Goal: Obtain resource: Download file/media

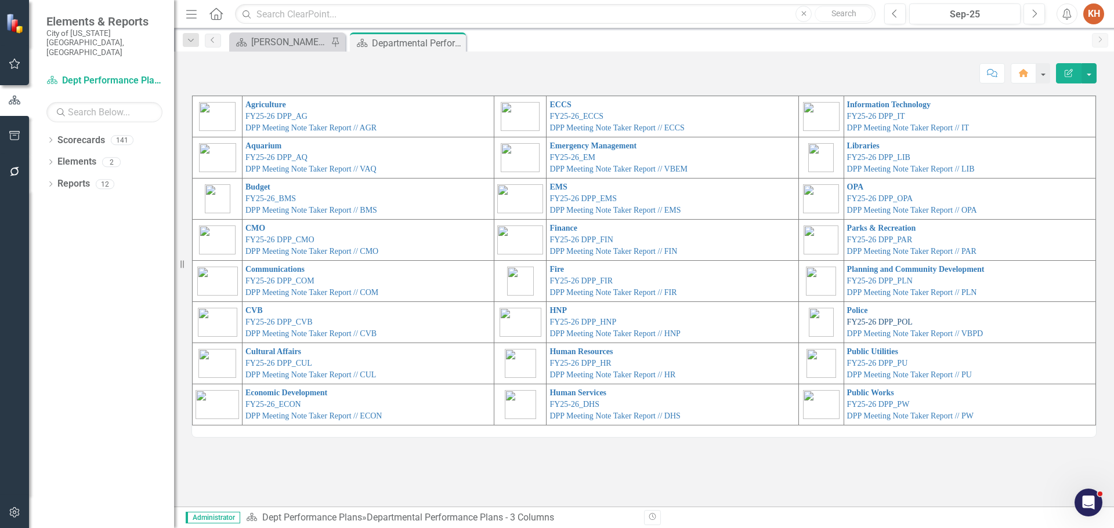
click at [870, 320] on link "FY25-26 DPP_POL" at bounding box center [880, 322] width 66 height 9
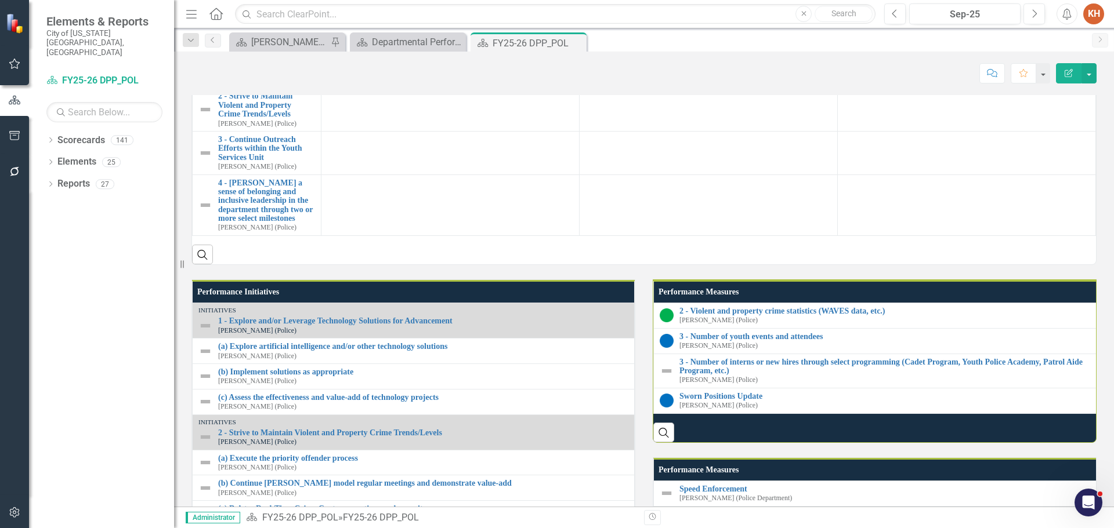
scroll to position [692, 0]
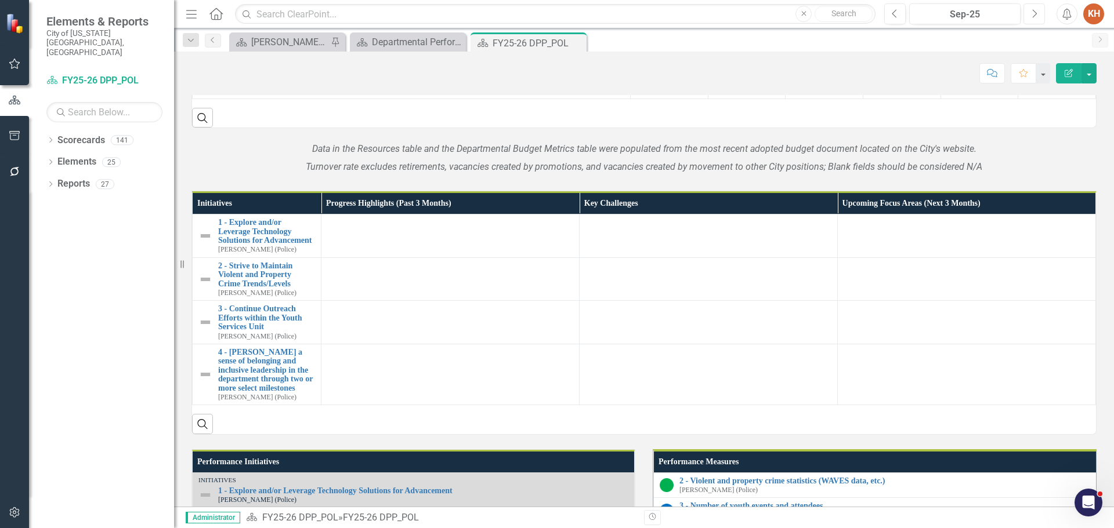
click at [1034, 17] on icon "Next" at bounding box center [1034, 14] width 6 height 10
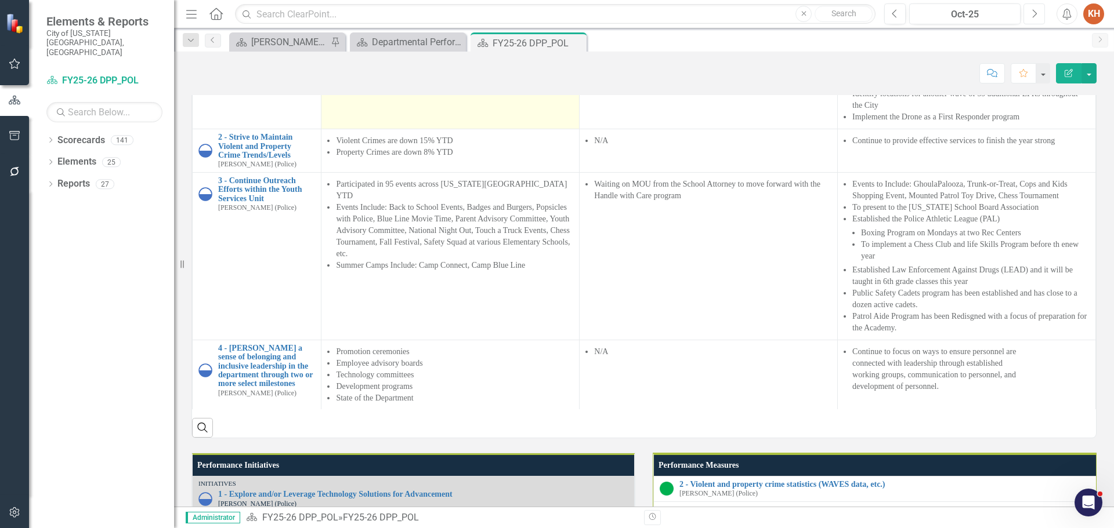
scroll to position [1, 0]
click at [424, 75] on li "Recently acquired and currently implementing Peregrine (Analyzes data from mult…" at bounding box center [454, 58] width 237 height 35
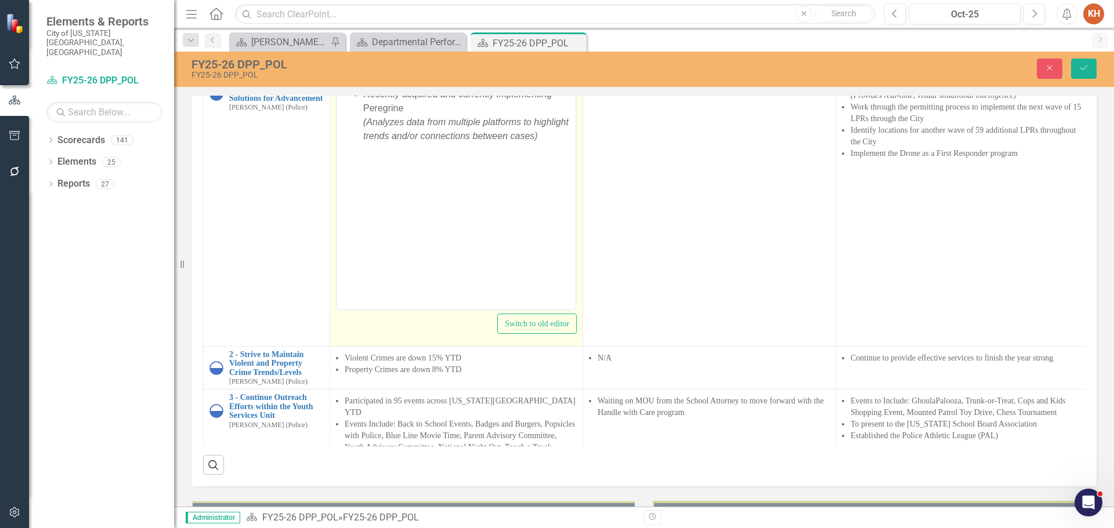
scroll to position [0, 0]
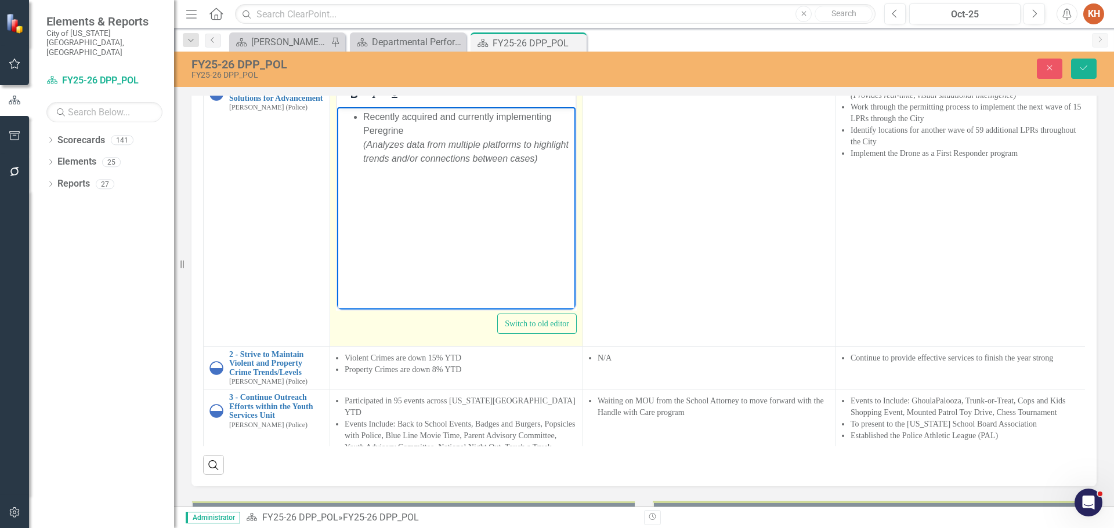
click at [404, 136] on li "Recently acquired and currently implementing Peregrine (Analyzes data from mult…" at bounding box center [467, 138] width 209 height 56
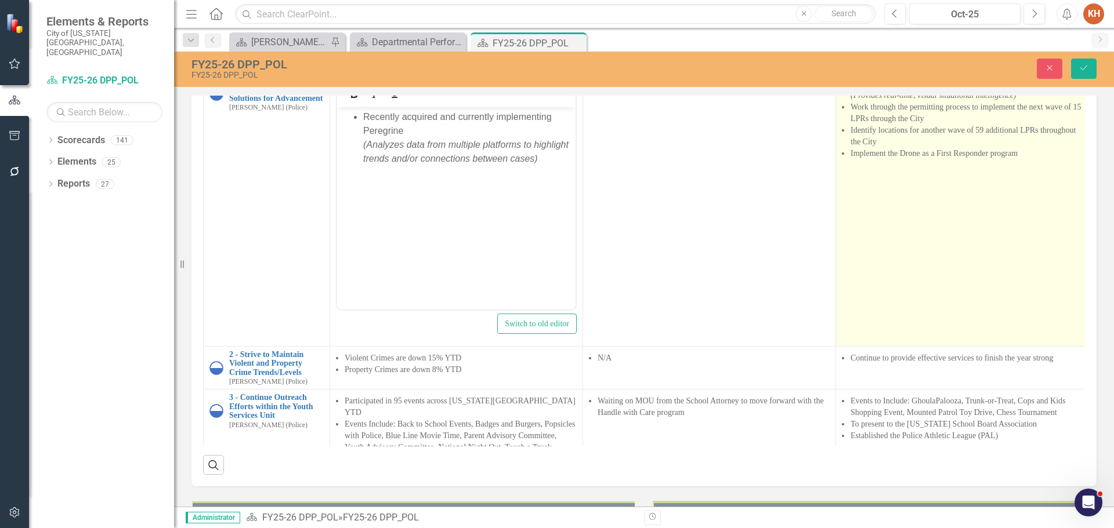
click at [876, 148] on li "Identify locations for another wave of 59 additional LPRs throughout the City" at bounding box center [966, 136] width 232 height 23
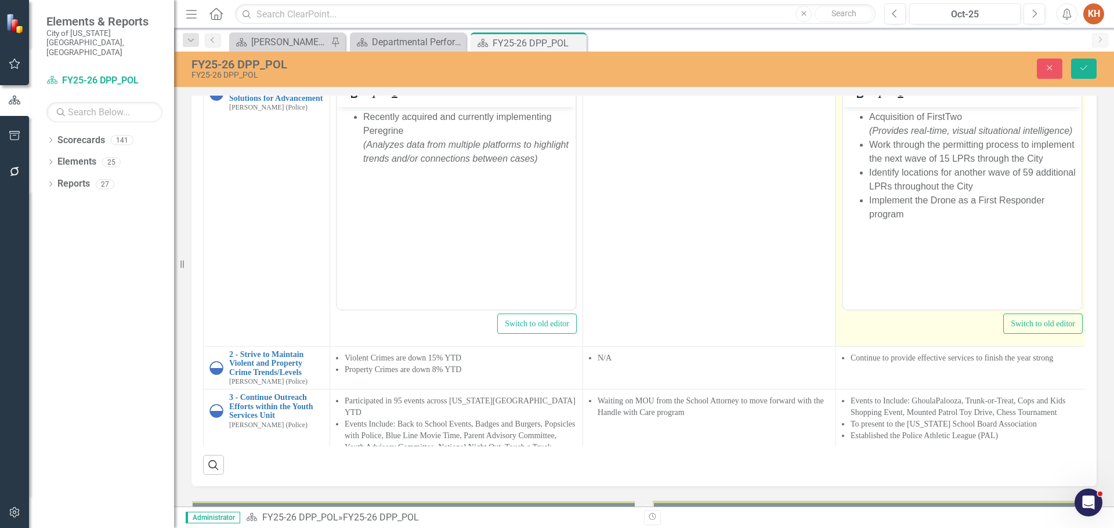
click at [904, 160] on li "Work through the permitting process to implement the next wave of 15 LPRs throu…" at bounding box center [973, 151] width 209 height 28
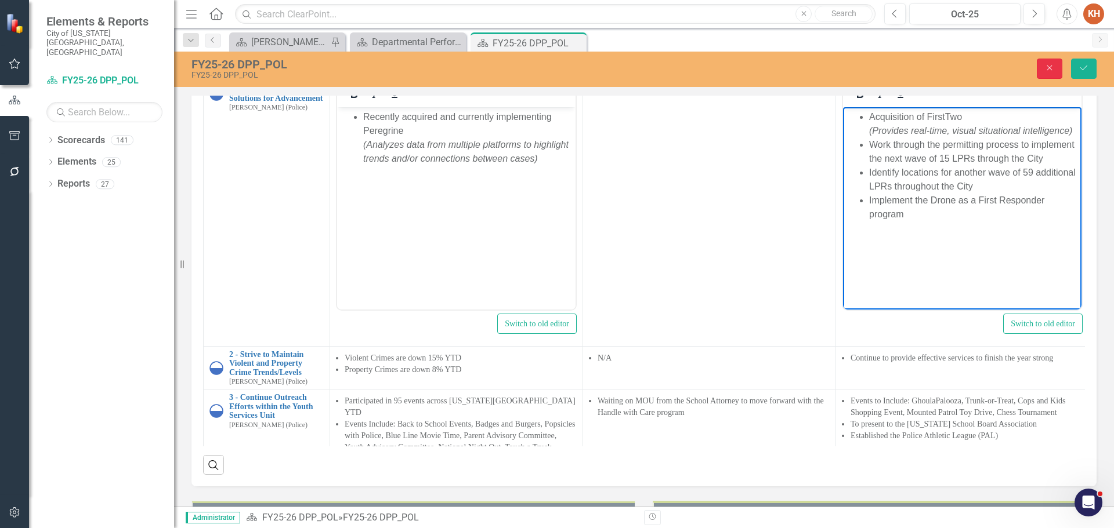
drag, startPoint x: 1043, startPoint y: 71, endPoint x: 954, endPoint y: 108, distance: 97.0
click at [1043, 71] on button "Close" at bounding box center [1050, 69] width 26 height 20
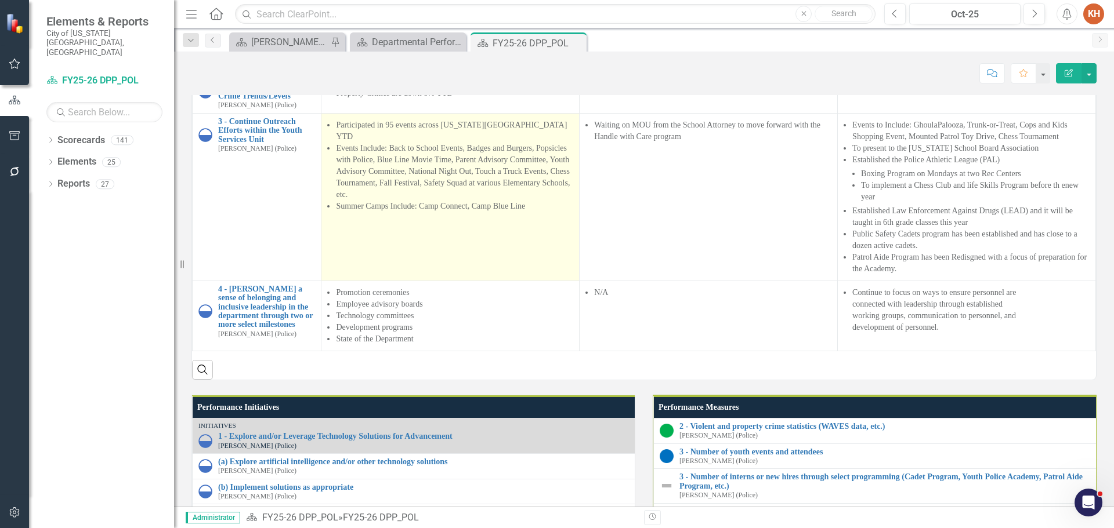
scroll to position [986, 0]
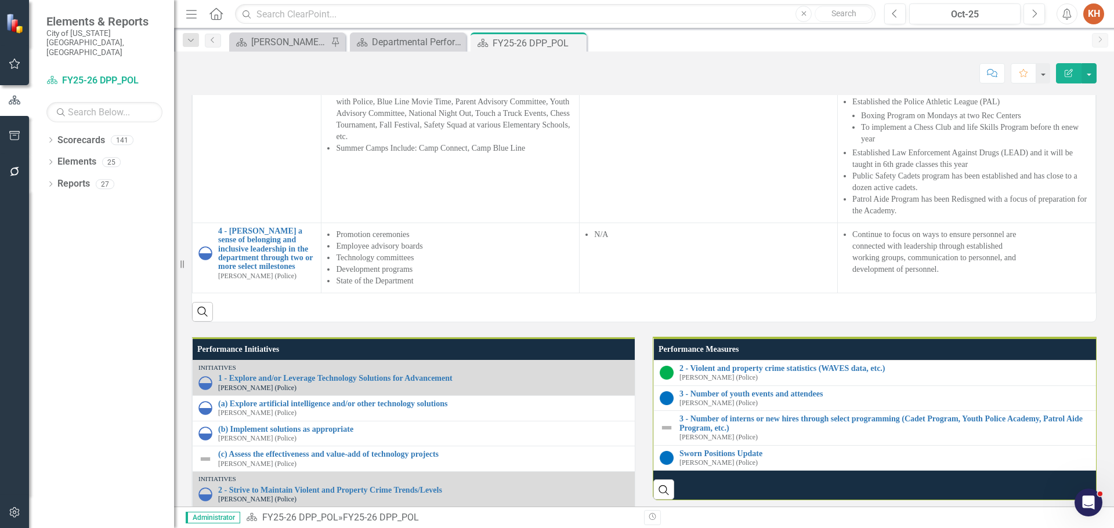
click at [406, 41] on li "Property Crimes are down 8% YTD" at bounding box center [454, 36] width 237 height 12
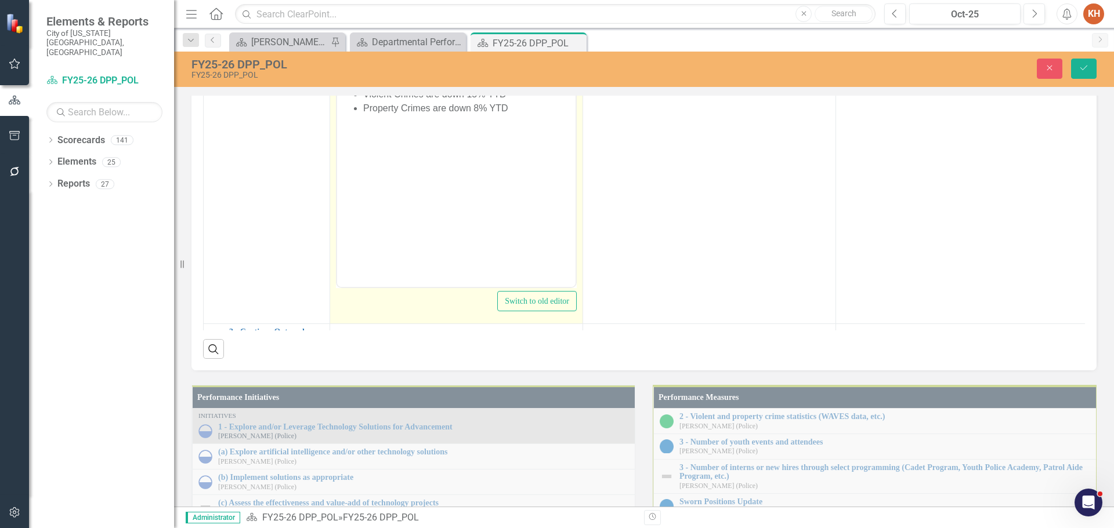
scroll to position [0, 0]
click at [433, 106] on li "Property Crimes are down 8% YTD" at bounding box center [467, 108] width 209 height 14
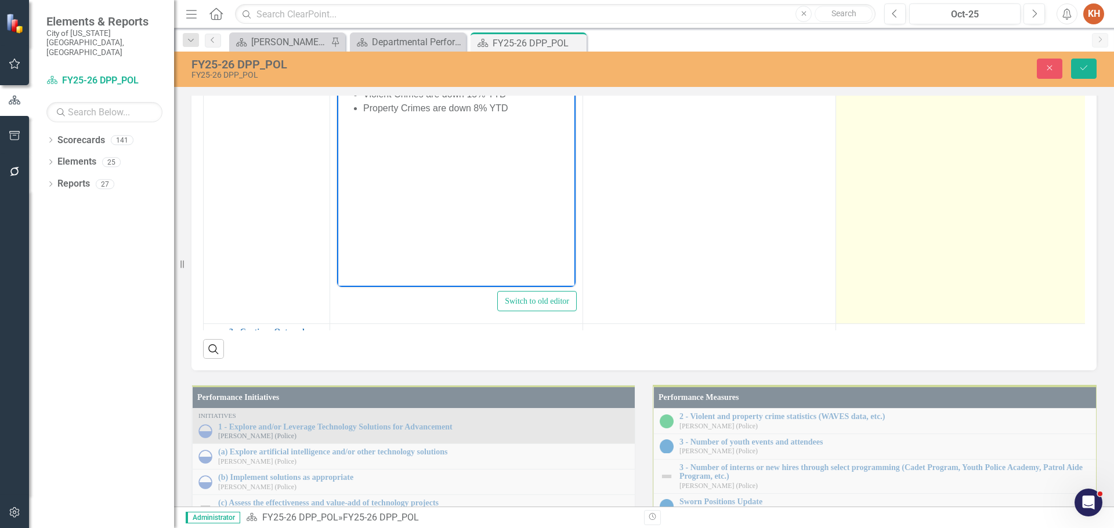
click at [926, 263] on td "Continue to provide effective services to finish the year strong" at bounding box center [962, 186] width 253 height 274
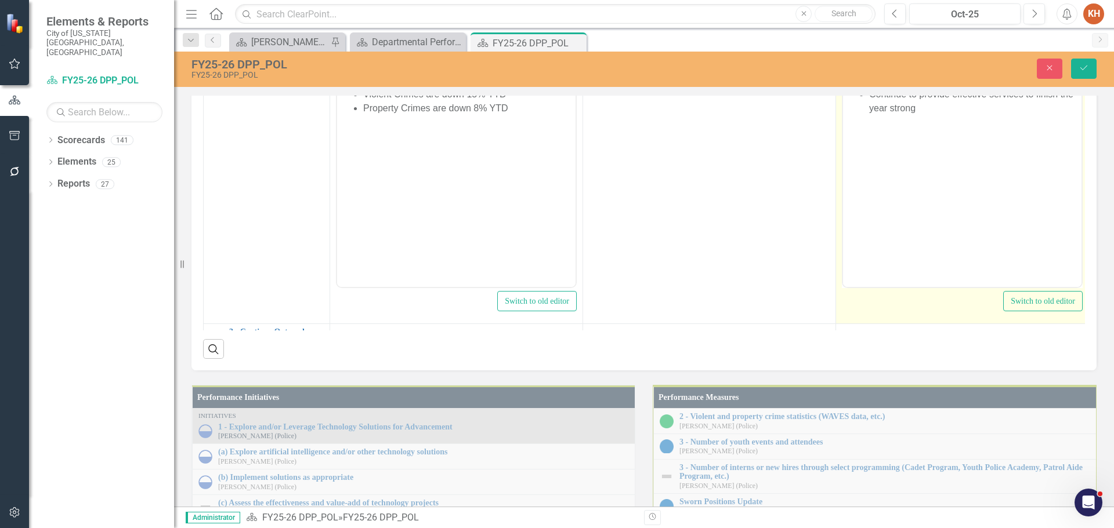
click at [922, 103] on li "Continue to provide effective services to finish the year strong" at bounding box center [973, 101] width 209 height 28
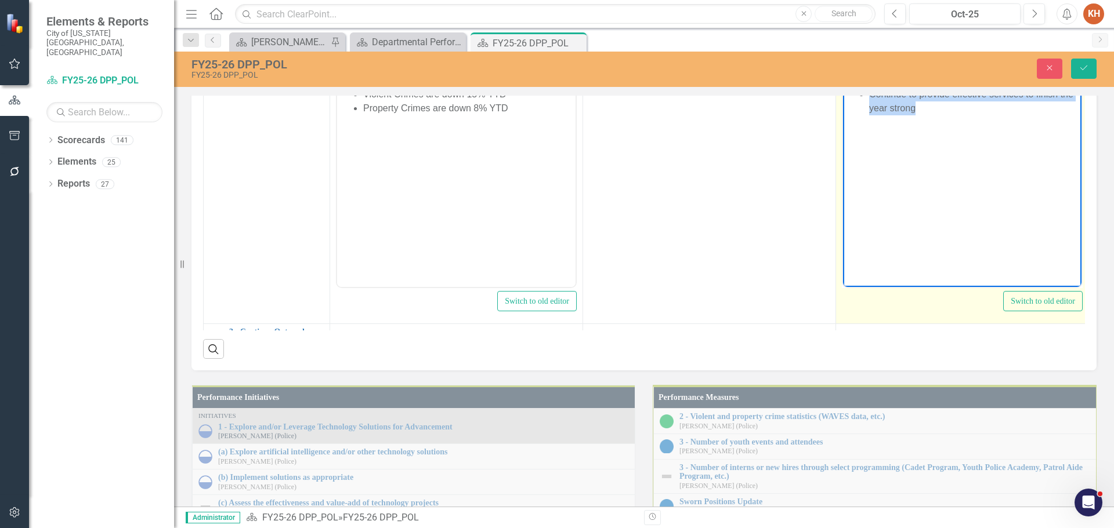
click at [922, 103] on li "Continue to provide effective services to finish the year strong" at bounding box center [973, 101] width 209 height 28
copy li "Continue to provide effective services to finish the year strong"
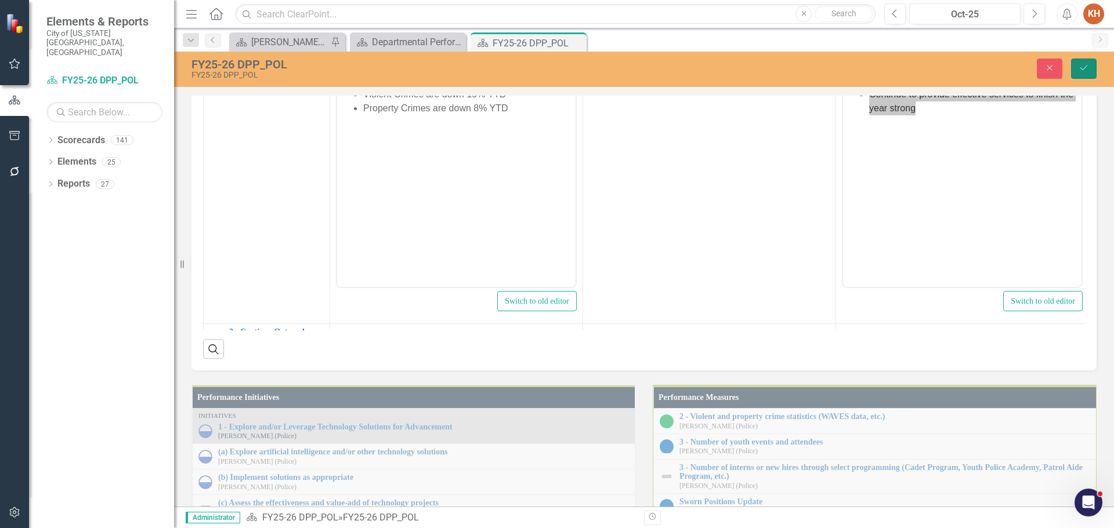
click at [1090, 68] on button "Save" at bounding box center [1084, 69] width 26 height 20
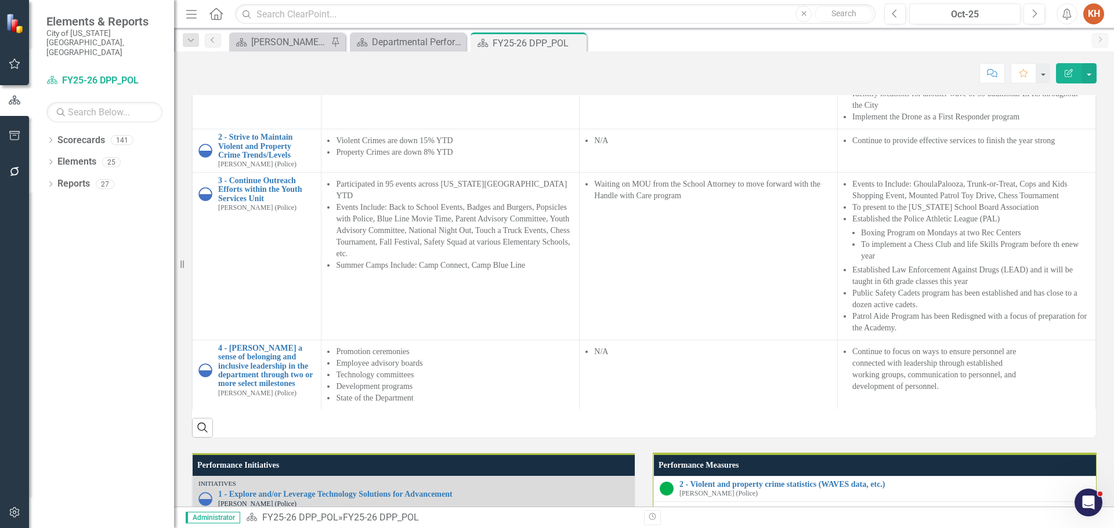
scroll to position [986, 0]
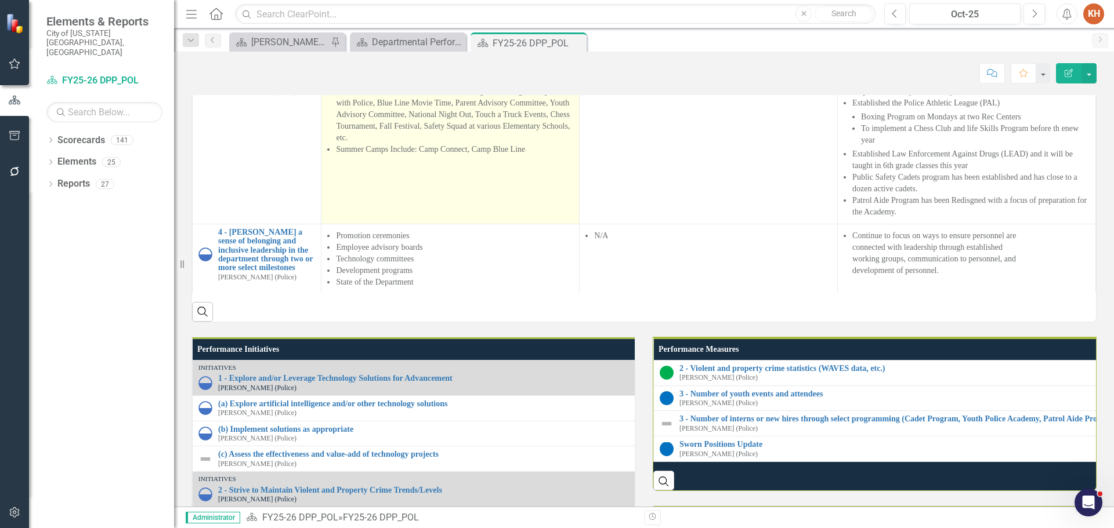
click at [455, 144] on li "Events Include: Back to School Events, Badges and Burgers, Popsicles with Polic…" at bounding box center [454, 115] width 237 height 58
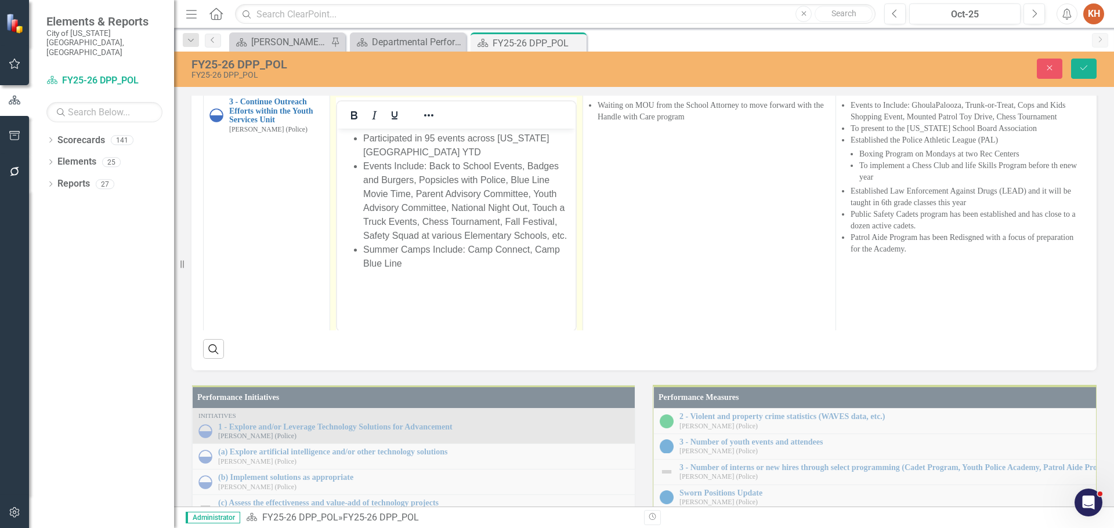
scroll to position [0, 0]
click at [460, 170] on li "Events Include: Back to School Events, Badges and Burgers, Popsicles with Polic…" at bounding box center [467, 202] width 209 height 84
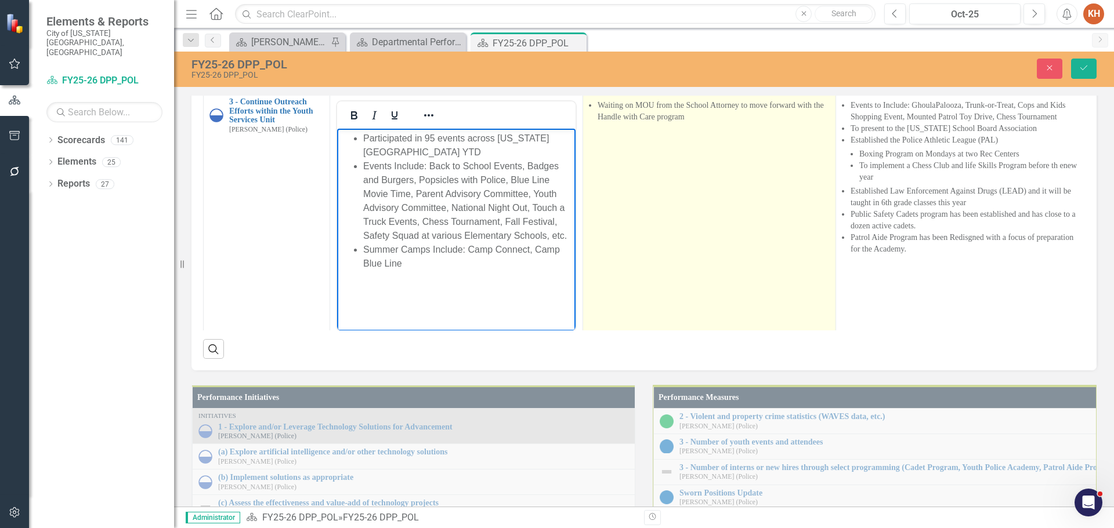
click at [647, 317] on td "Waiting on MOU from the School Attorney to move forward with the Handle with Ca…" at bounding box center [709, 231] width 253 height 274
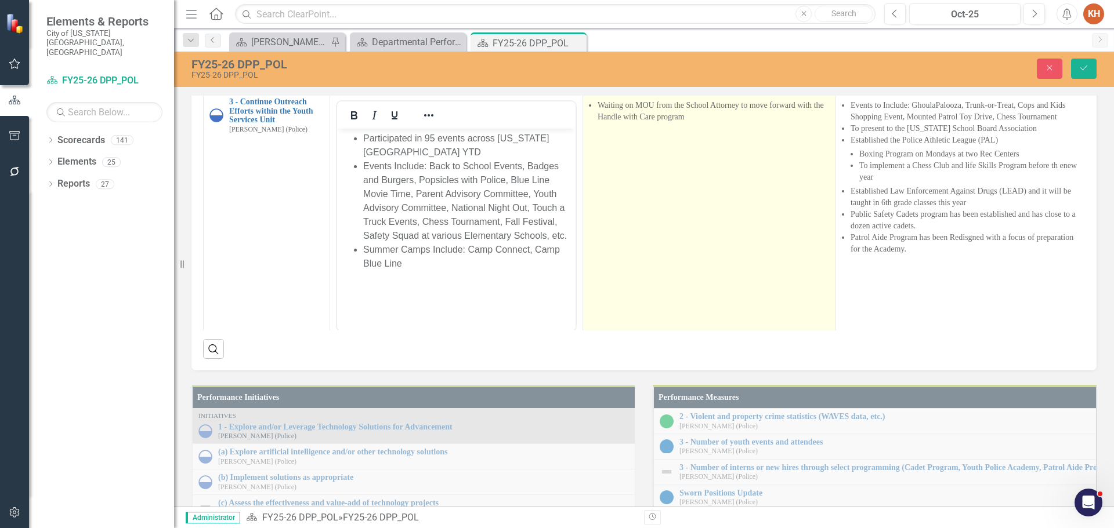
click at [647, 317] on td "Waiting on MOU from the School Attorney to move forward with the Handle with Ca…" at bounding box center [709, 231] width 253 height 274
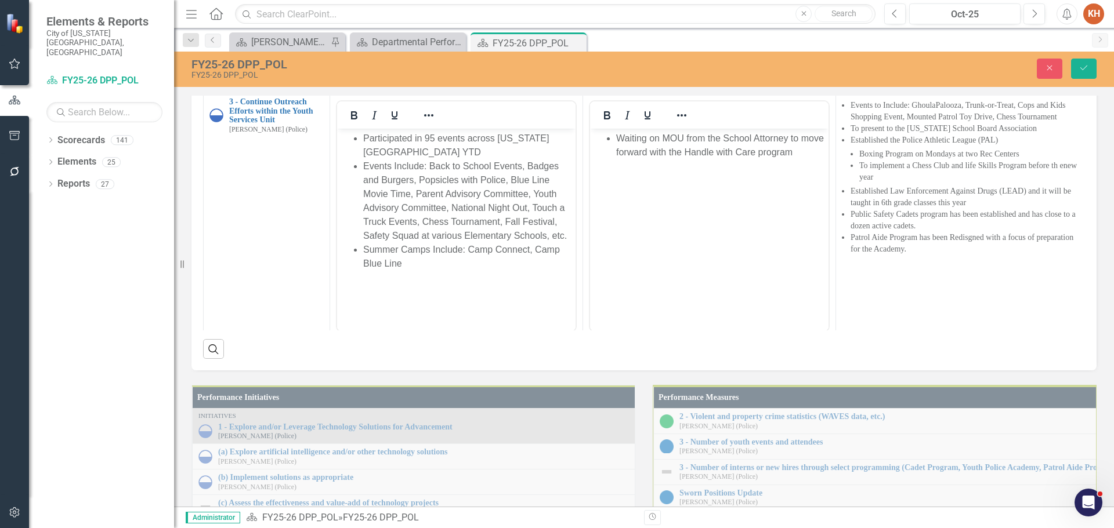
click at [679, 149] on li "Waiting on MOU from the School Attorney to move forward with the Handle with Ca…" at bounding box center [720, 146] width 209 height 28
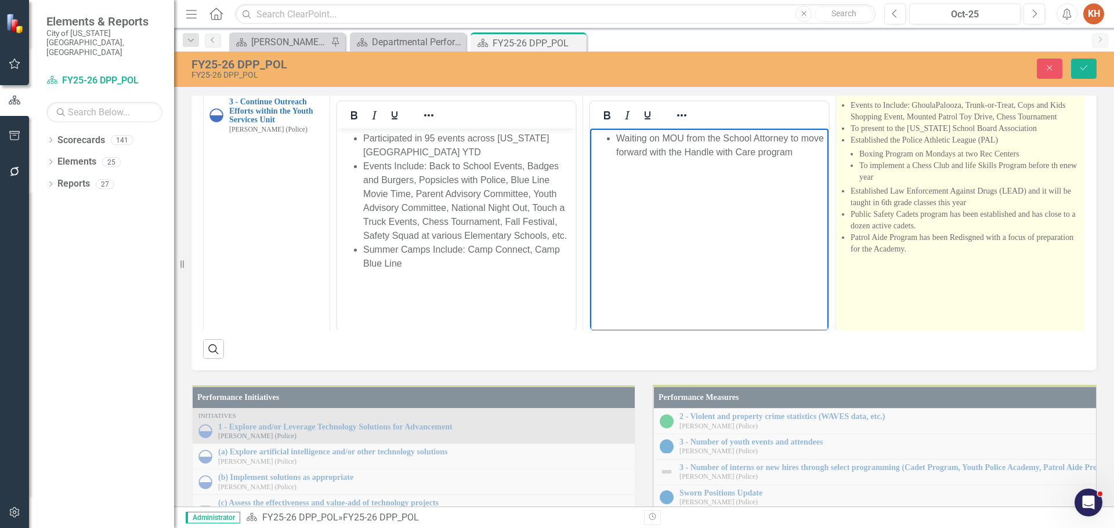
click at [932, 160] on li "Boxing Program on Mondays at two Rec Centers" at bounding box center [970, 155] width 223 height 12
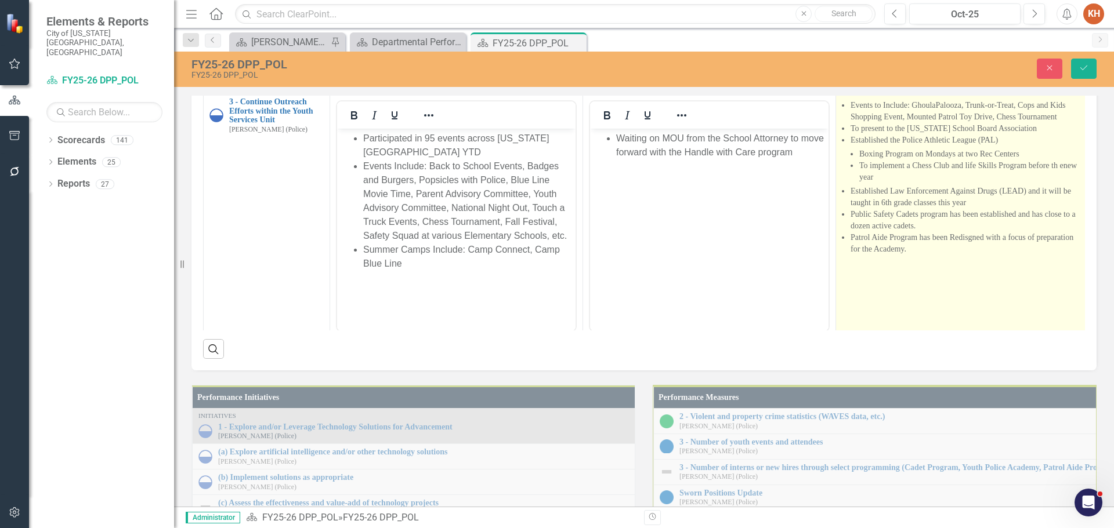
click at [932, 160] on li "Boxing Program on Mondays at two Rec Centers" at bounding box center [970, 155] width 223 height 12
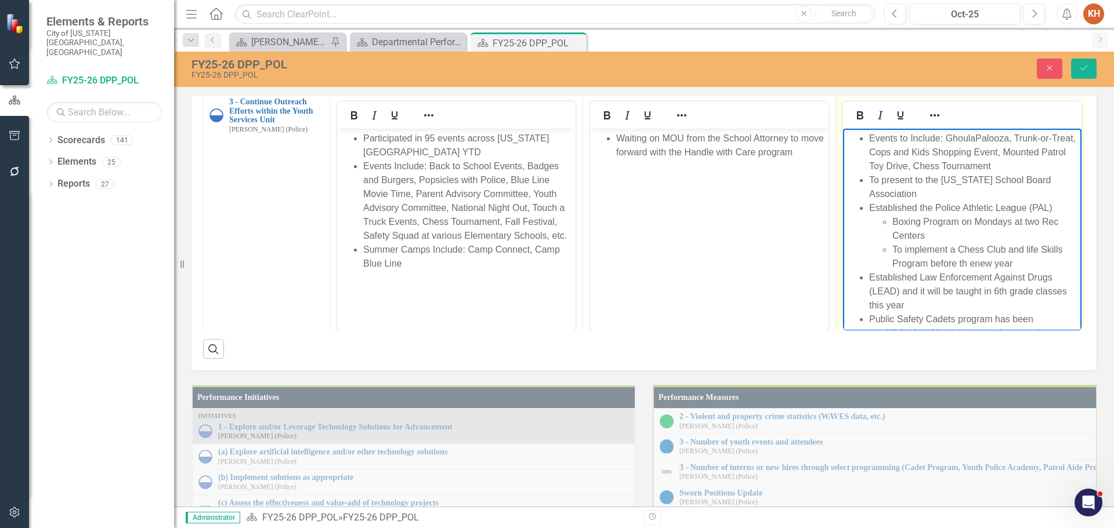
click at [915, 180] on li "To present to the [US_STATE] School Board Association" at bounding box center [973, 187] width 209 height 28
click at [968, 265] on li "To implement a Chess Club and life Skills Program before th enew year" at bounding box center [985, 257] width 186 height 28
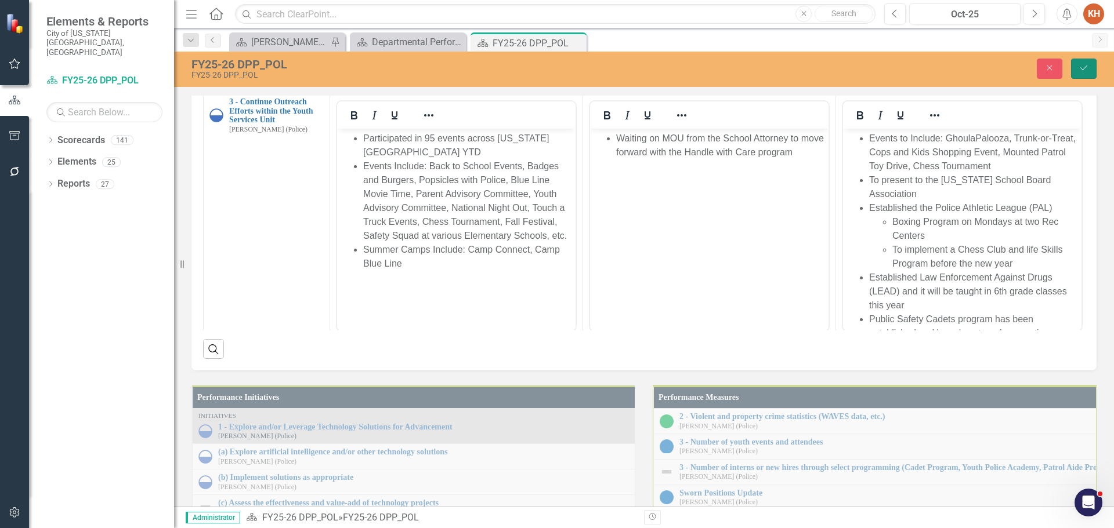
click at [1083, 67] on icon "Save" at bounding box center [1083, 68] width 10 height 8
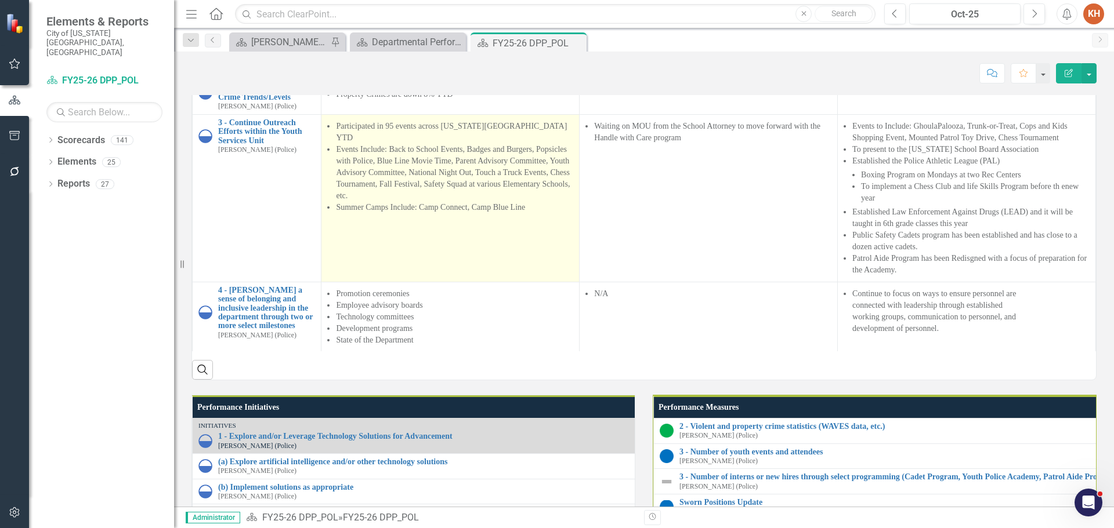
scroll to position [1, 0]
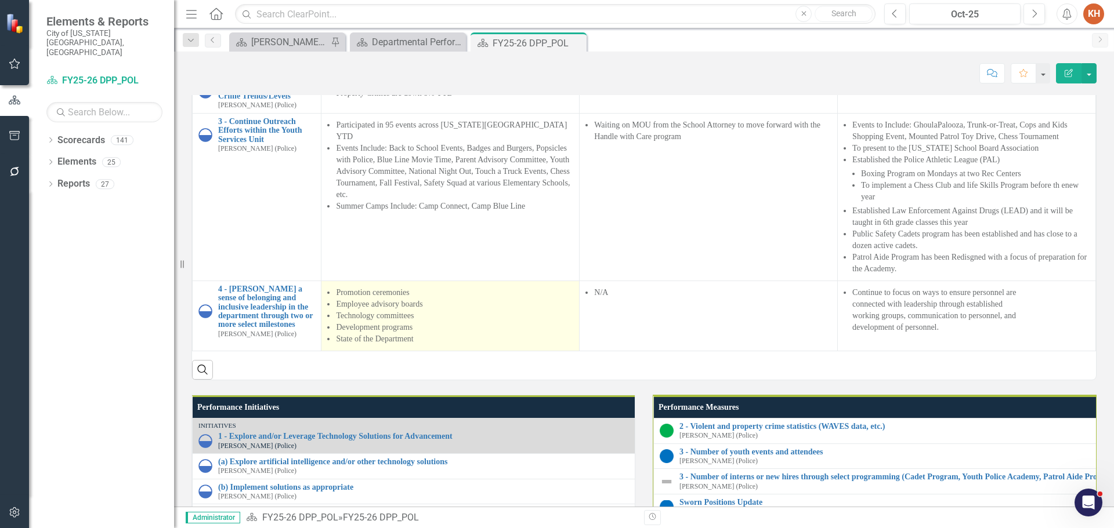
click at [392, 299] on li "Promotion ceremonies" at bounding box center [454, 293] width 237 height 12
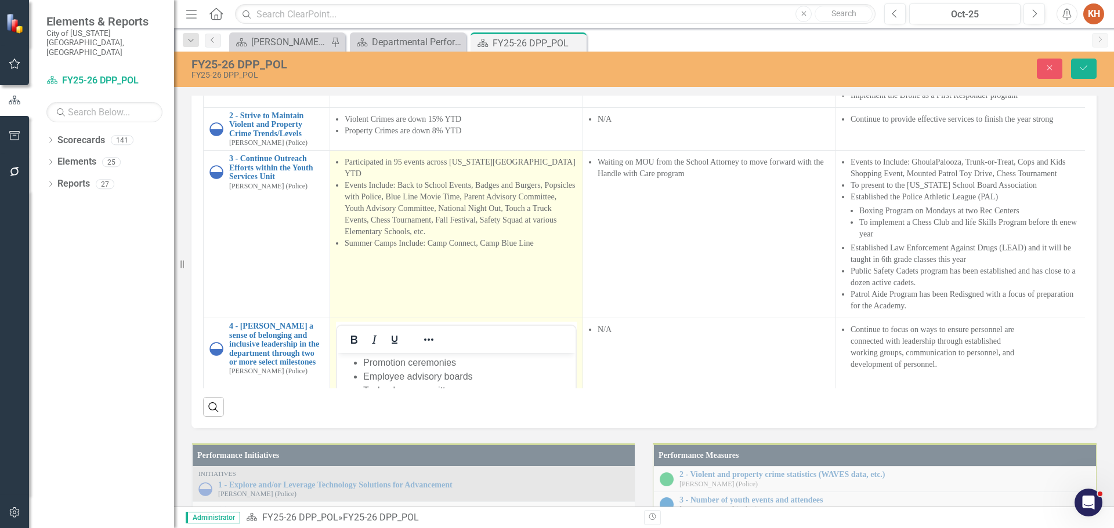
scroll to position [214, 0]
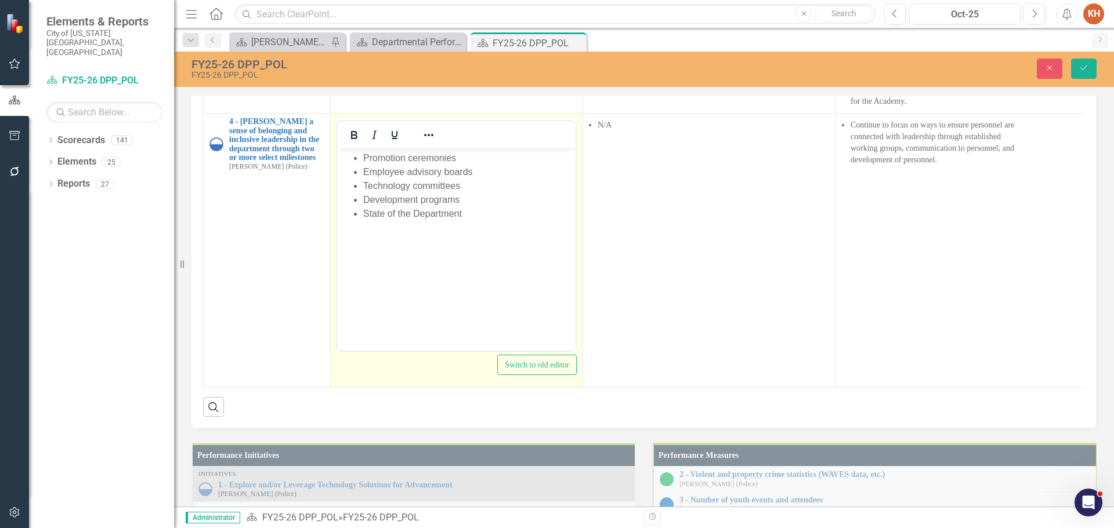
click at [417, 186] on li "Technology committees" at bounding box center [467, 186] width 209 height 14
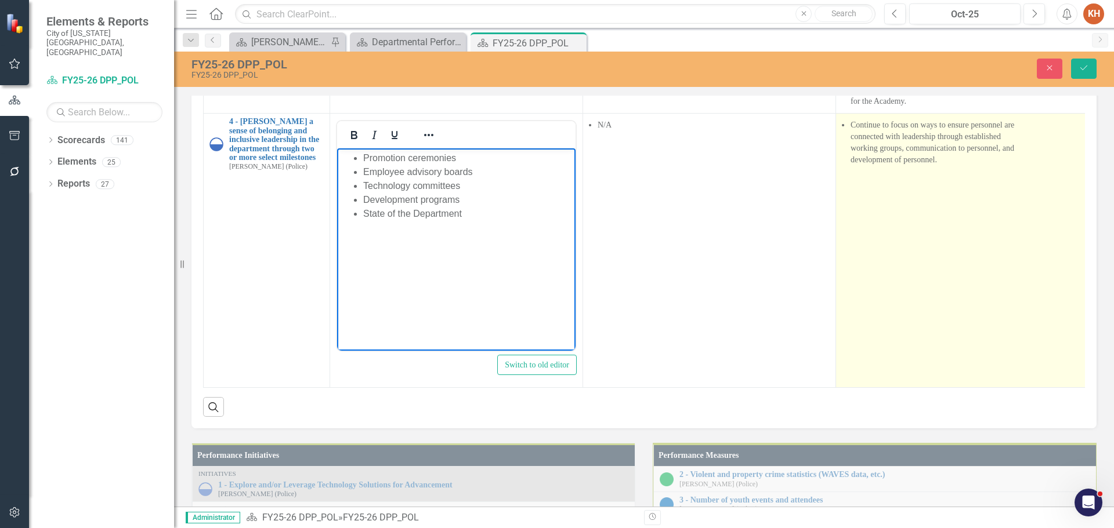
click at [888, 166] on li "Continue to focus on ways to ensure personnel are connected with leadership thr…" at bounding box center [966, 143] width 232 height 46
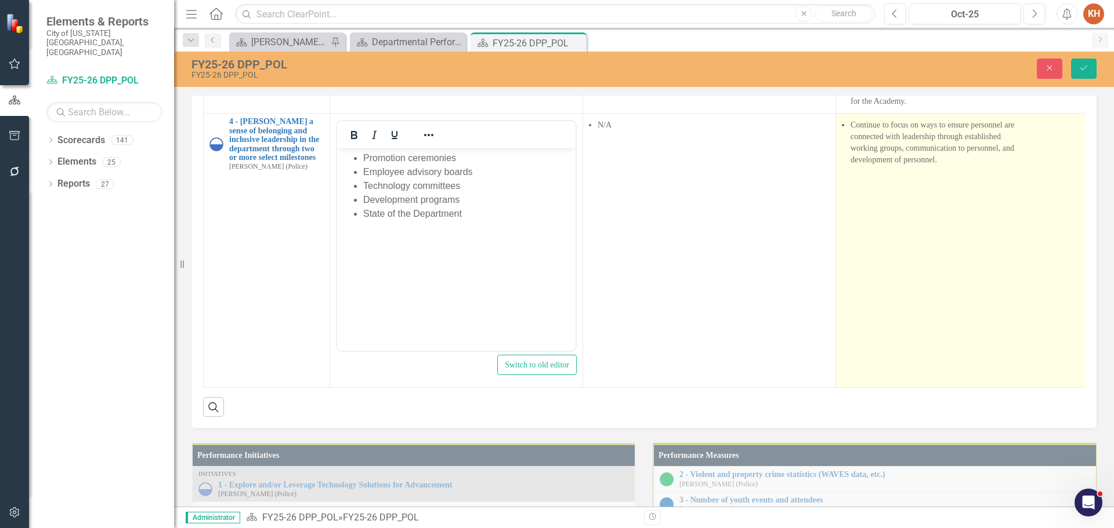
click at [888, 166] on li "Continue to focus on ways to ensure personnel are connected with leadership thr…" at bounding box center [966, 143] width 232 height 46
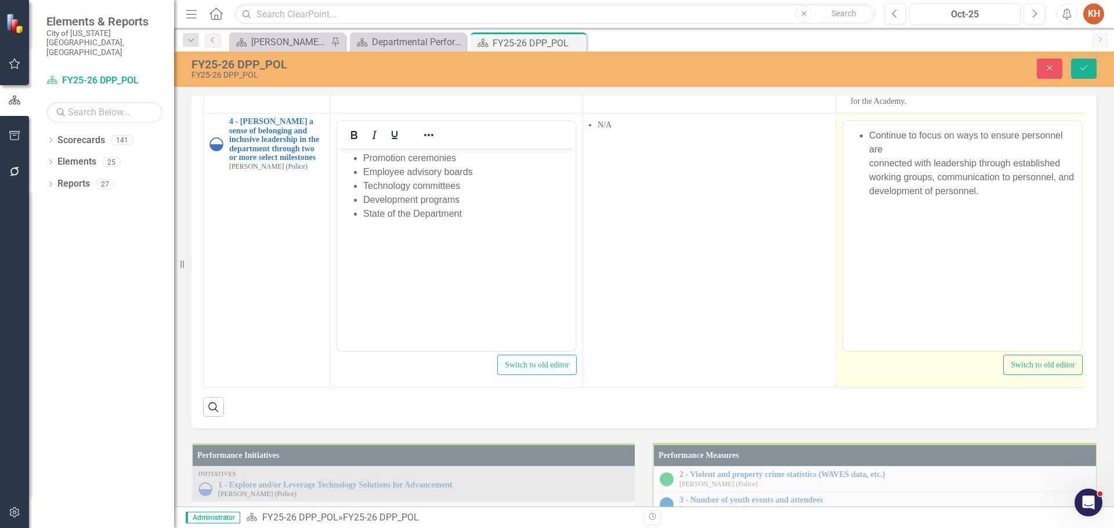
scroll to position [0, 0]
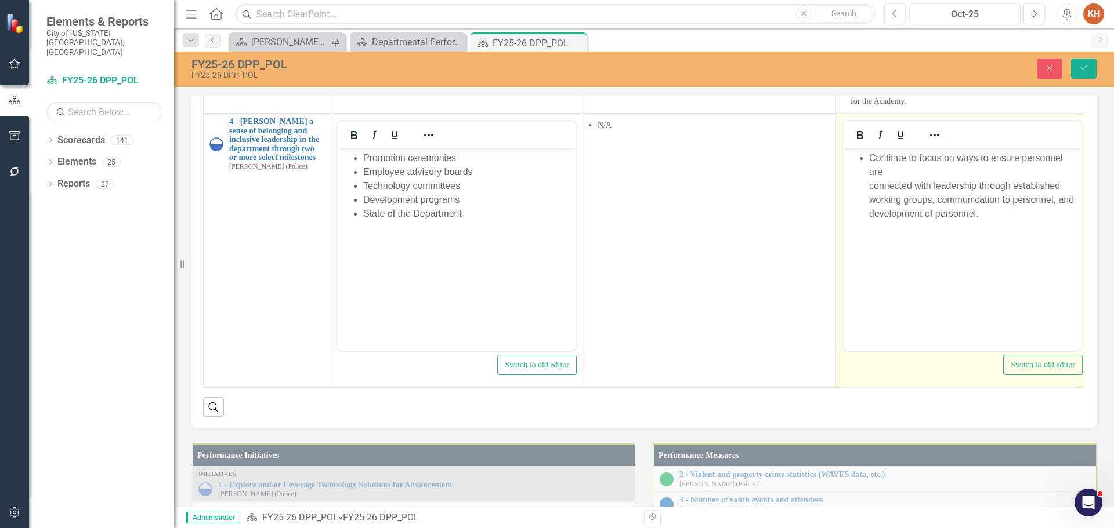
click at [906, 209] on li "Continue to focus on ways to ensure personnel are connected with leadership thr…" at bounding box center [973, 186] width 209 height 70
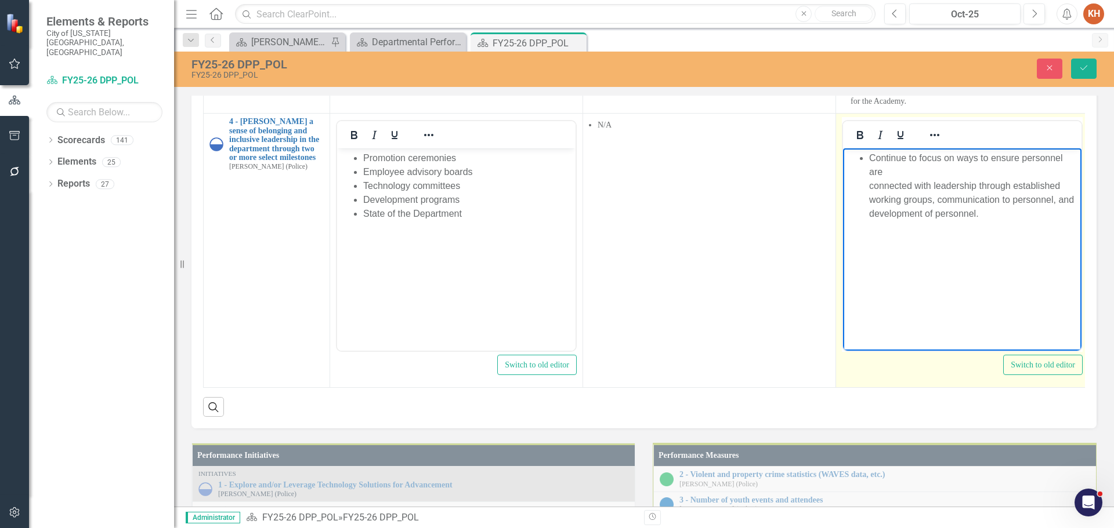
click at [906, 169] on li "Continue to focus on ways to ensure personnel are connected with leadership thr…" at bounding box center [973, 186] width 209 height 70
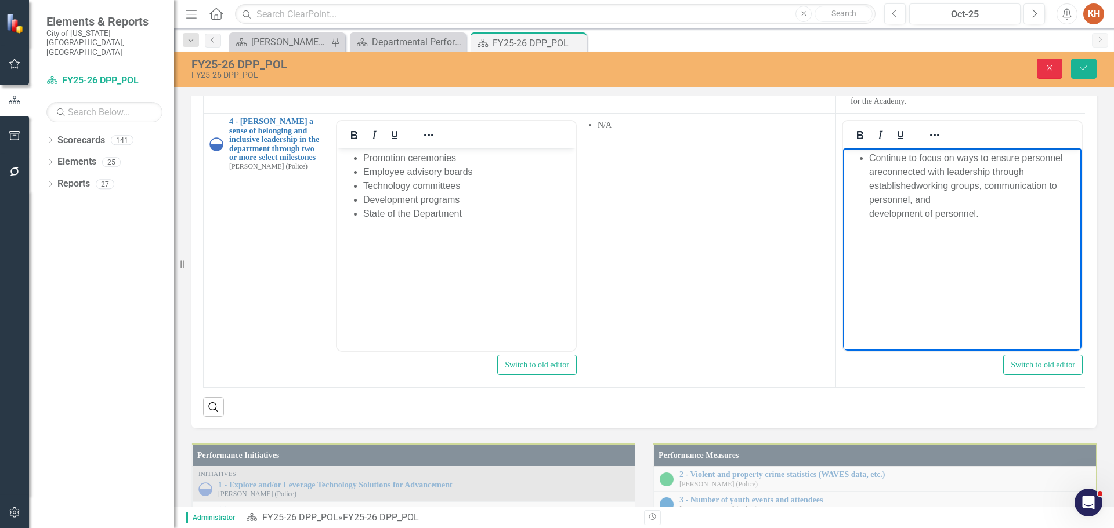
click at [1056, 72] on button "Close" at bounding box center [1050, 69] width 26 height 20
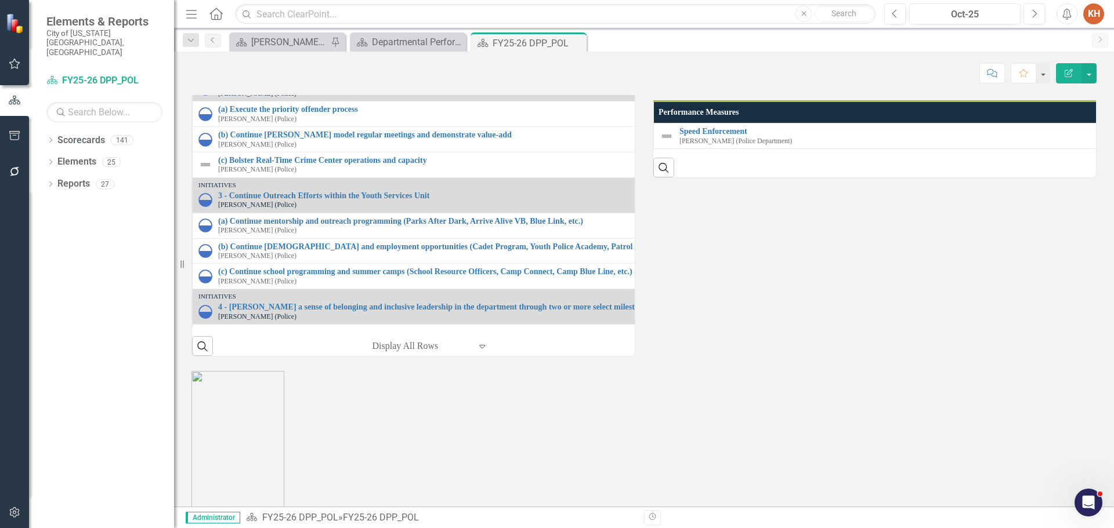
scroll to position [1450, 0]
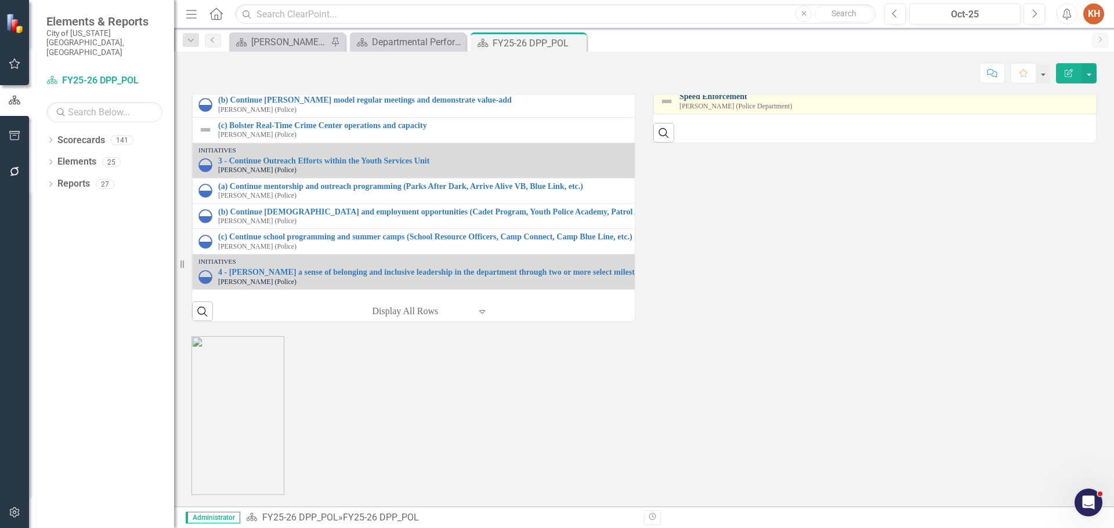
click at [723, 101] on link "Speed Enforcement" at bounding box center [1118, 96] width 879 height 9
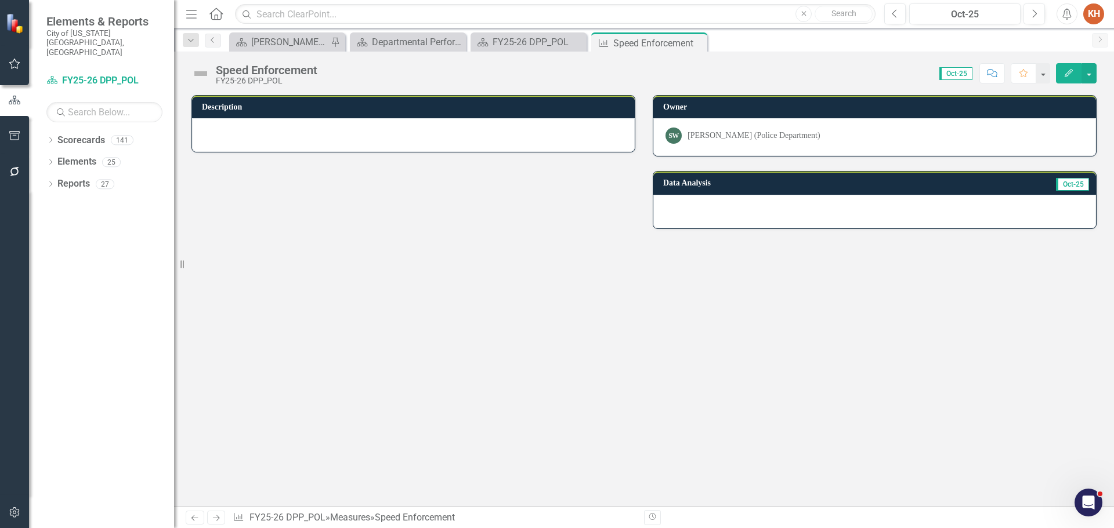
click at [602, 289] on div "Description Owner SW [PERSON_NAME] (Police Department) Data Analysis Oct-25" at bounding box center [644, 301] width 940 height 412
click at [509, 39] on div "FY25-26 DPP_POL" at bounding box center [531, 42] width 77 height 15
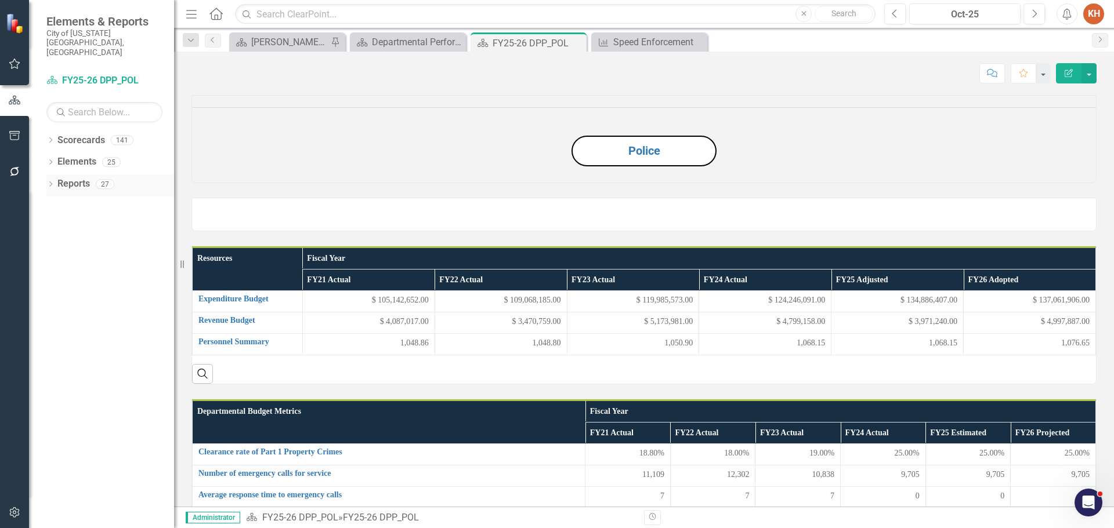
click at [79, 178] on link "Reports" at bounding box center [73, 184] width 32 height 13
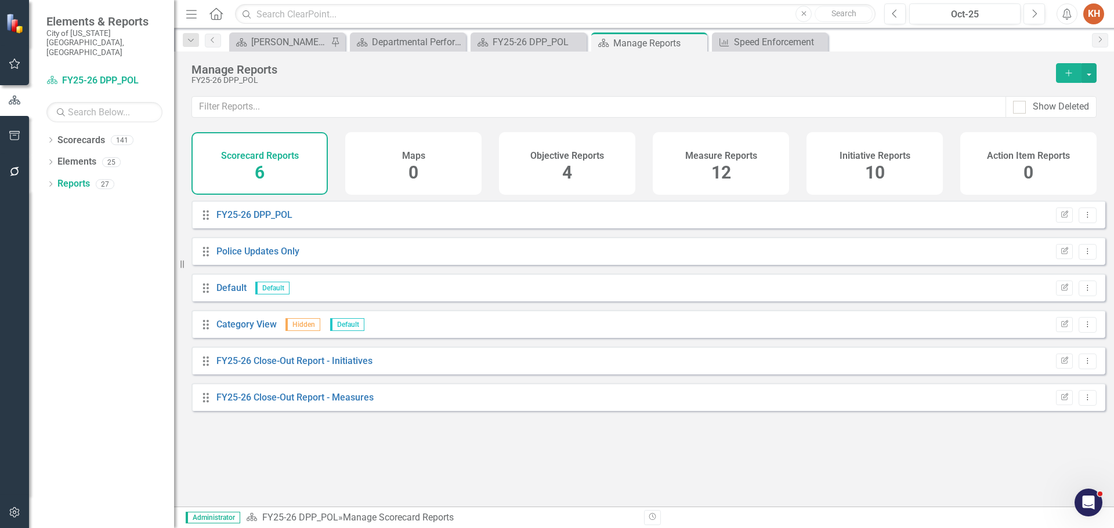
click at [848, 157] on h4 "Initiative Reports" at bounding box center [874, 156] width 71 height 10
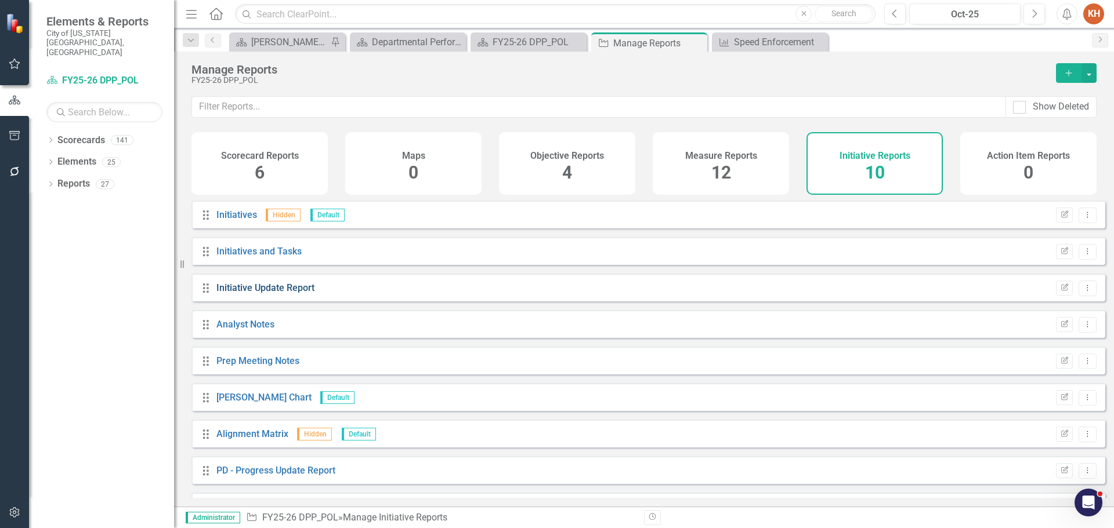
click at [280, 294] on link "Initiative Update Report" at bounding box center [265, 288] width 98 height 11
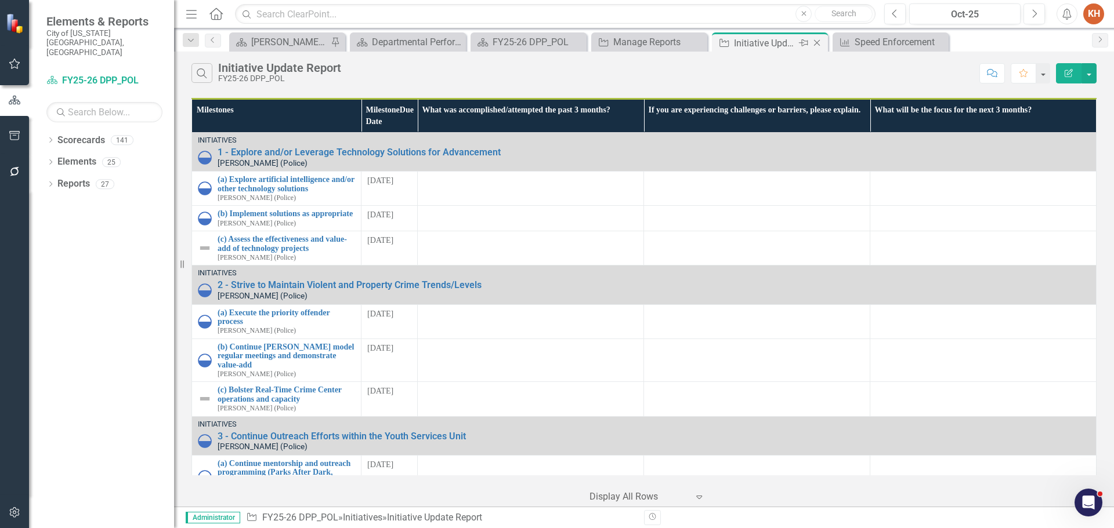
click at [817, 44] on icon "Close" at bounding box center [817, 42] width 12 height 9
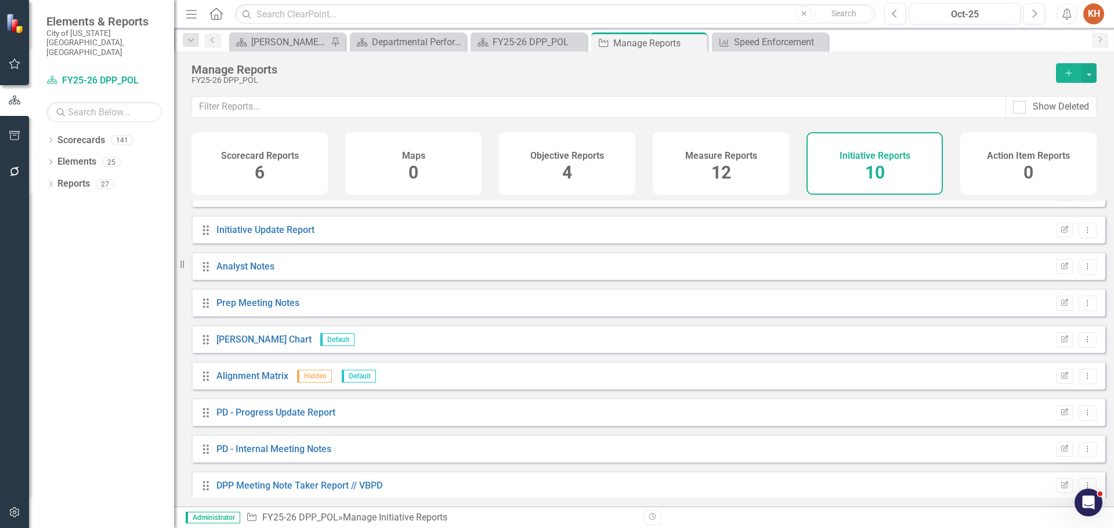
scroll to position [68, 0]
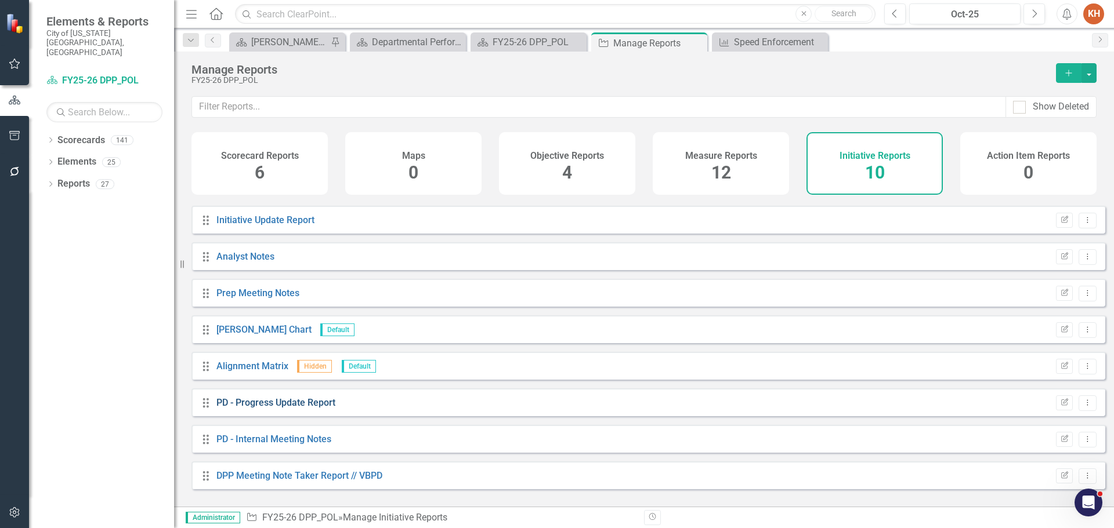
click at [325, 408] on link "PD - Progress Update Report" at bounding box center [275, 402] width 119 height 11
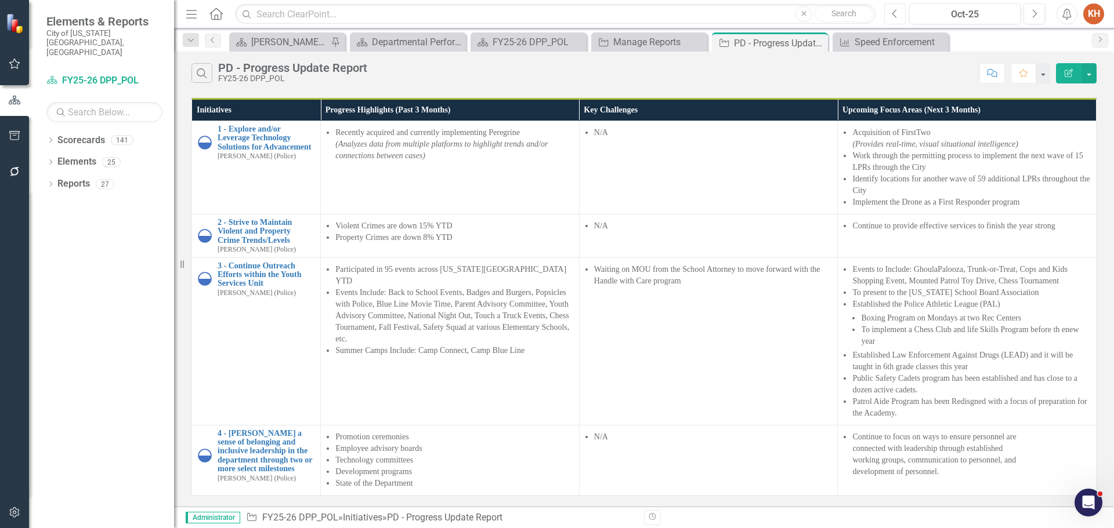
click at [895, 11] on icon "Previous" at bounding box center [895, 14] width 6 height 10
click at [895, 11] on icon "button" at bounding box center [894, 13] width 5 height 8
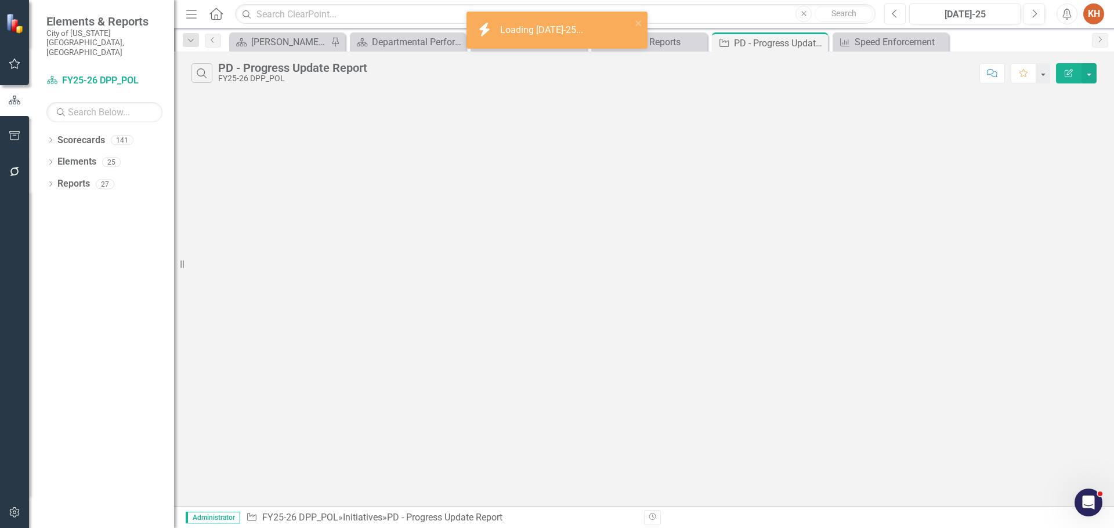
click at [895, 11] on icon "button" at bounding box center [894, 13] width 5 height 8
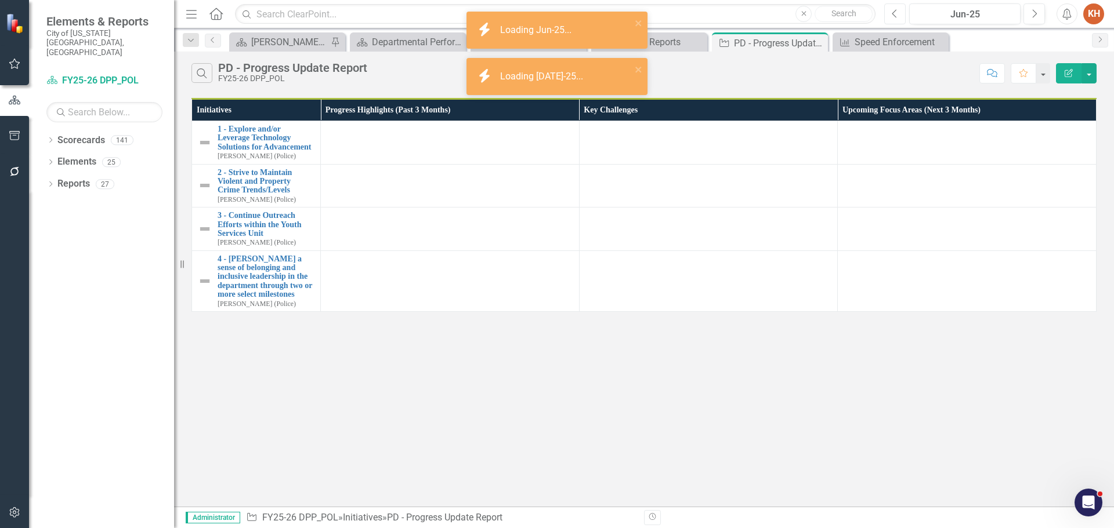
click at [895, 11] on icon "button" at bounding box center [894, 13] width 5 height 8
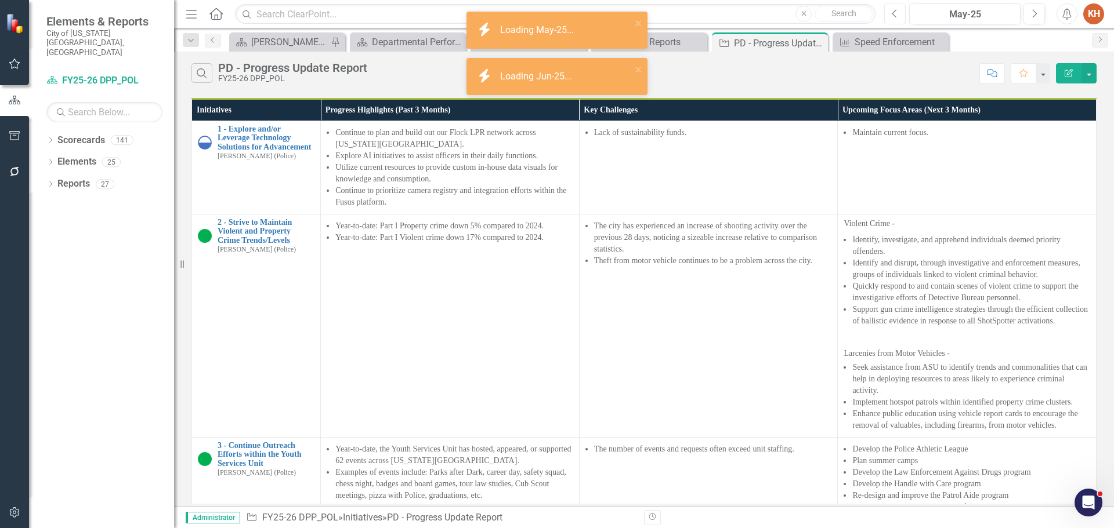
click at [895, 11] on icon "button" at bounding box center [894, 13] width 5 height 8
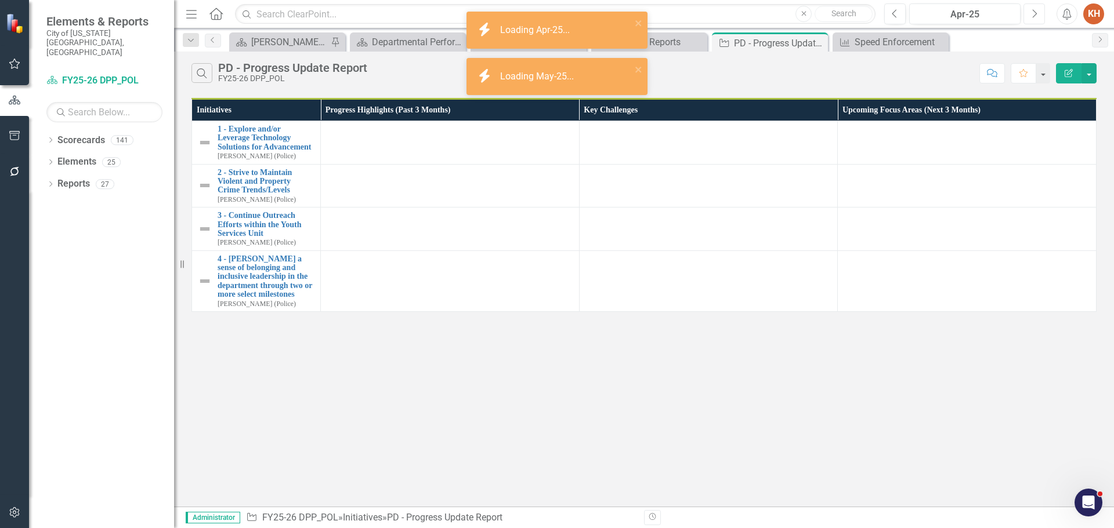
click at [1039, 13] on button "Next" at bounding box center [1033, 13] width 21 height 21
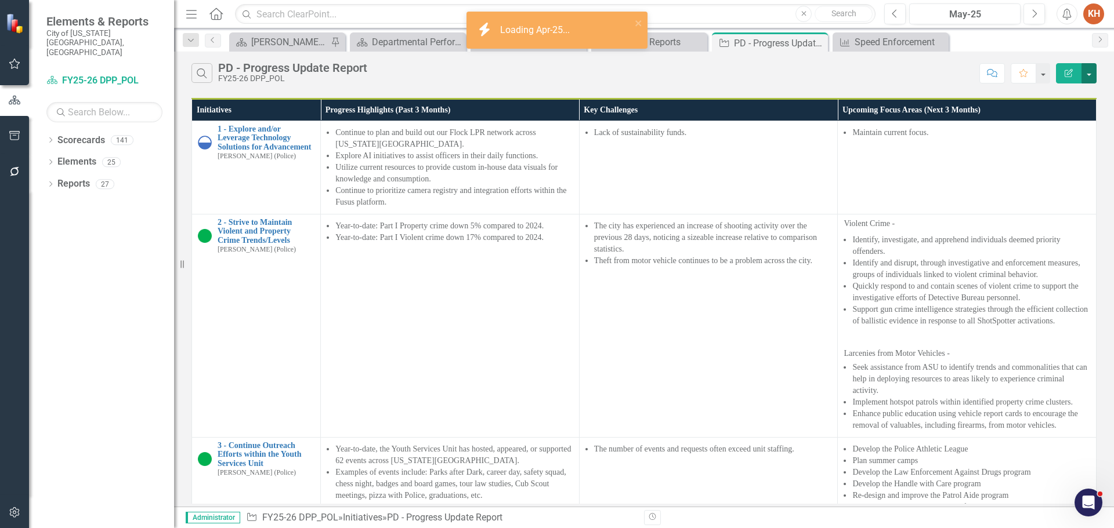
click at [1092, 72] on button "button" at bounding box center [1088, 73] width 15 height 20
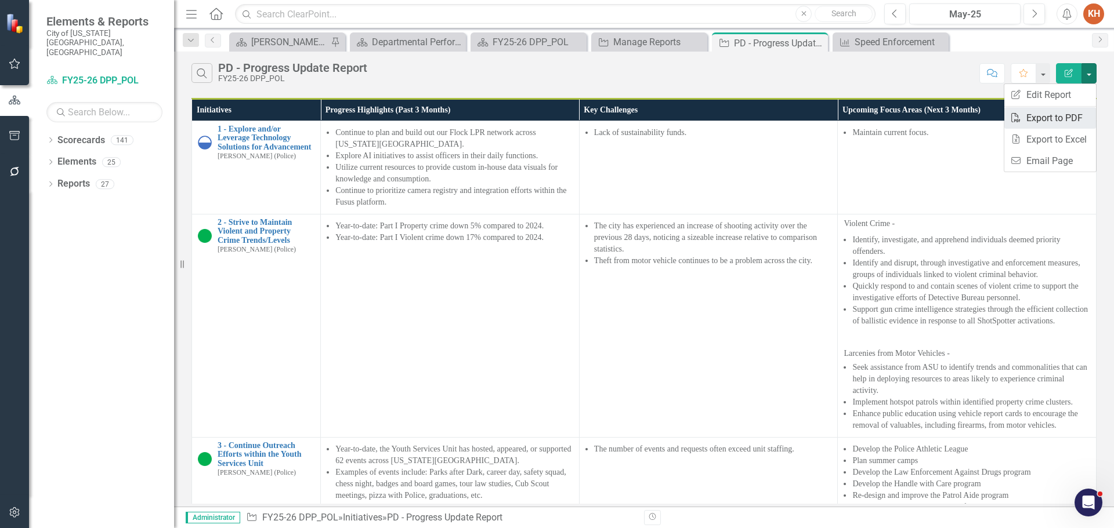
click at [1059, 122] on link "PDF Export to PDF" at bounding box center [1050, 117] width 92 height 21
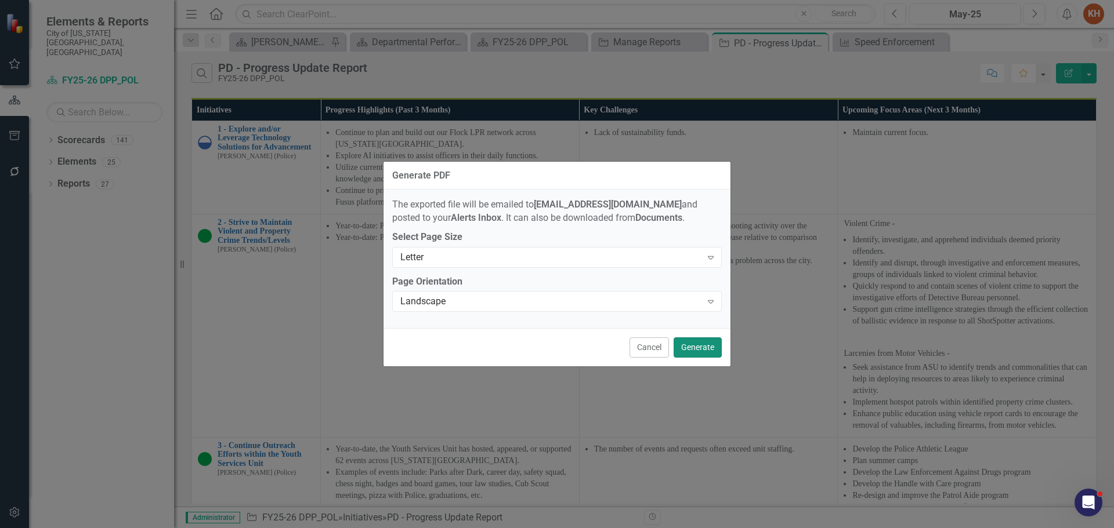
click at [692, 352] on button "Generate" at bounding box center [698, 348] width 48 height 20
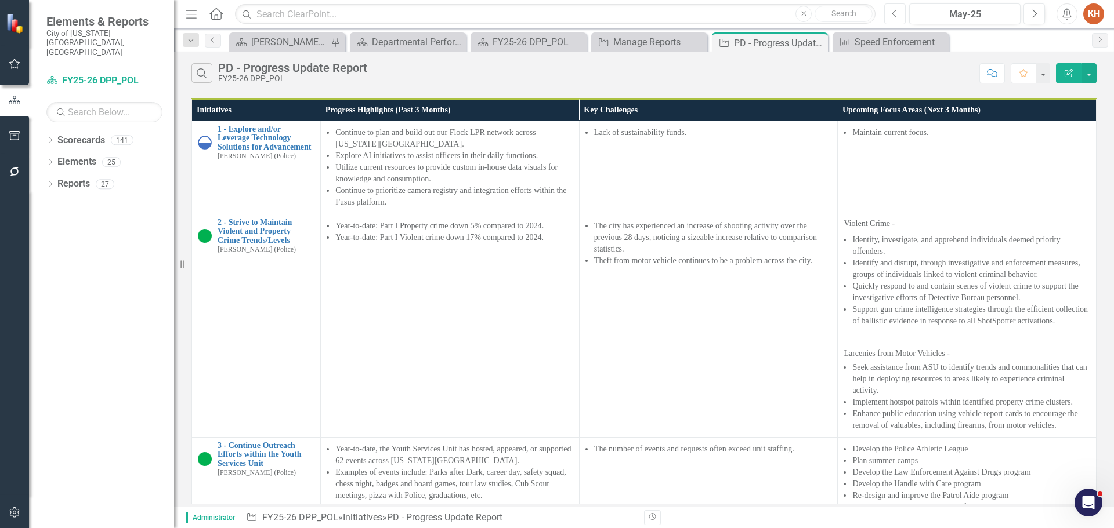
click at [901, 15] on button "Previous" at bounding box center [894, 13] width 21 height 21
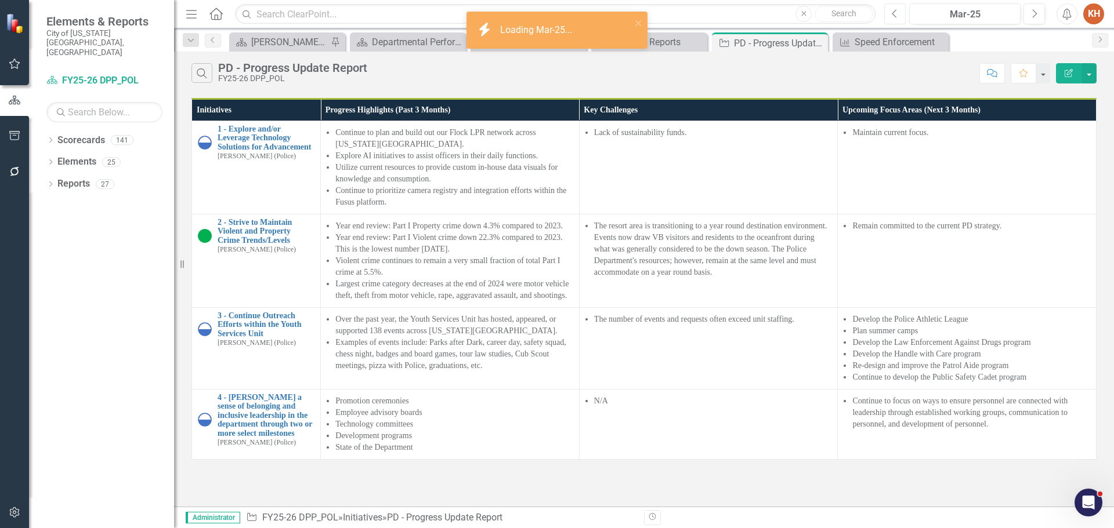
click at [901, 15] on button "Previous" at bounding box center [894, 13] width 21 height 21
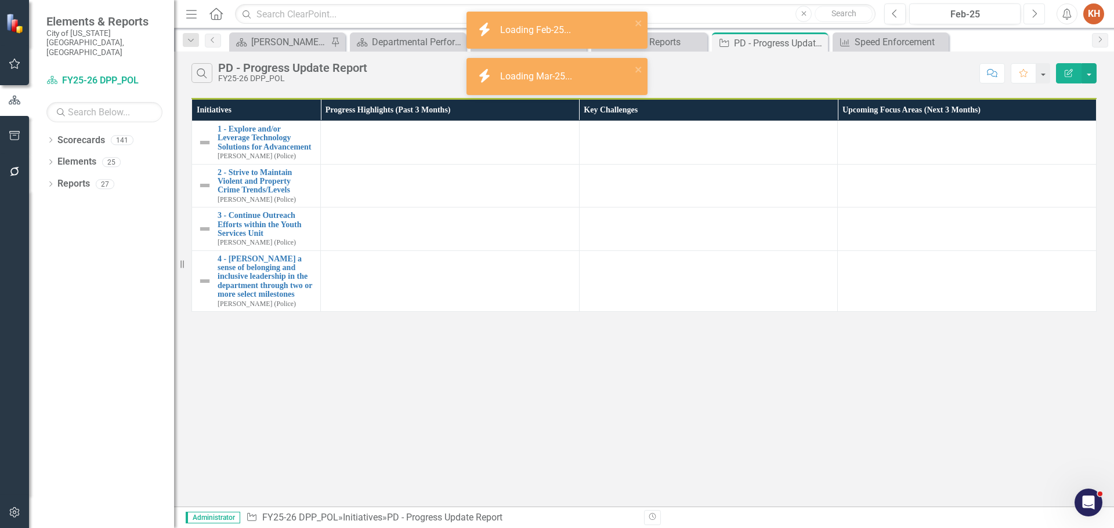
click at [1036, 15] on icon "Next" at bounding box center [1034, 14] width 6 height 10
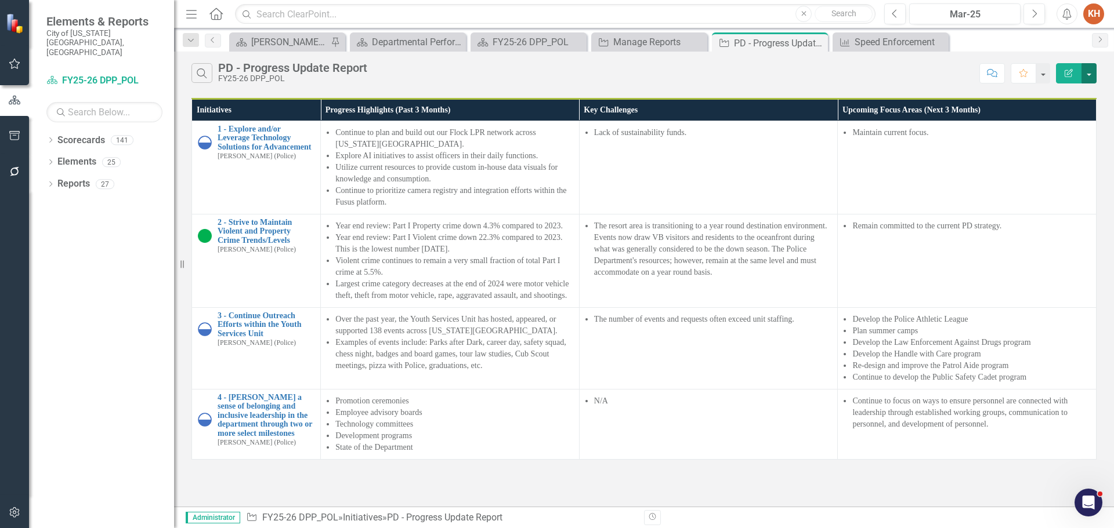
click at [1091, 70] on button "button" at bounding box center [1088, 73] width 15 height 20
click at [1060, 120] on link "PDF Export to PDF" at bounding box center [1050, 117] width 92 height 21
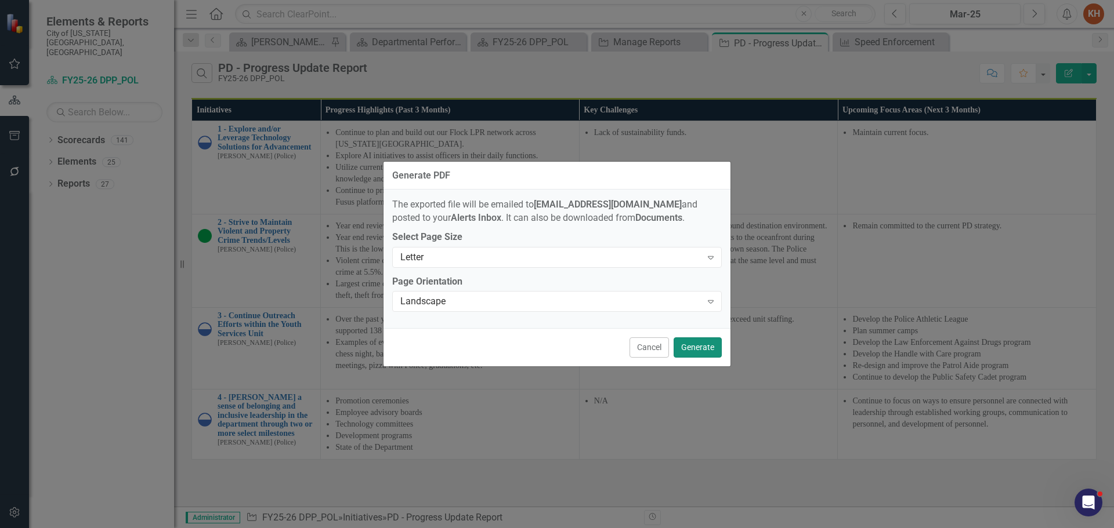
click at [687, 346] on button "Generate" at bounding box center [698, 348] width 48 height 20
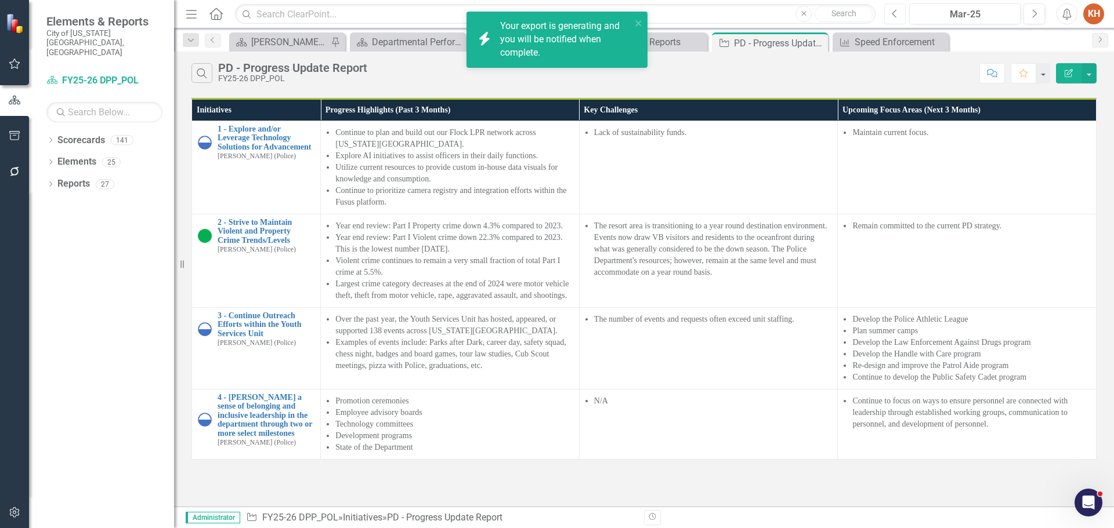
click at [896, 12] on icon "Previous" at bounding box center [895, 14] width 6 height 10
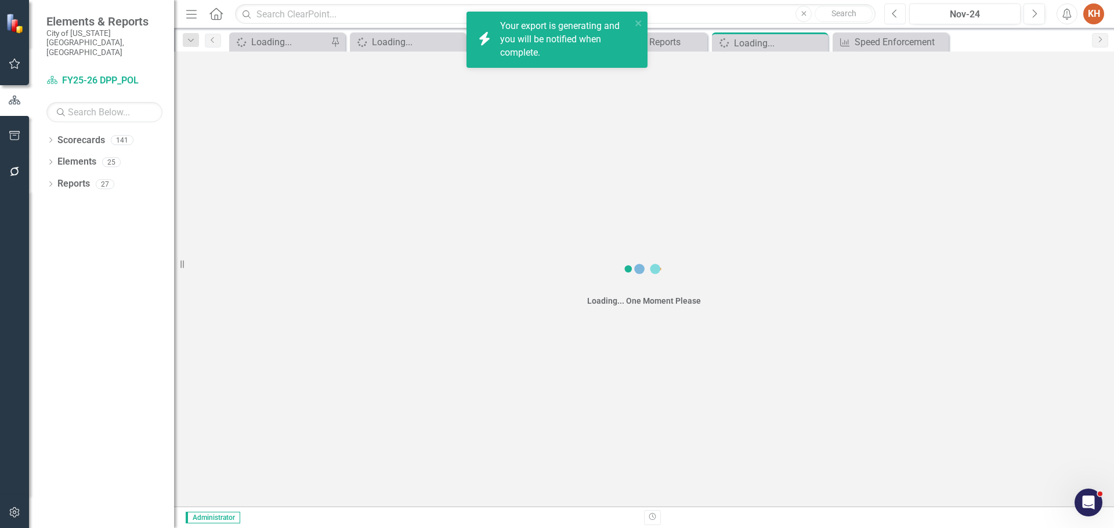
click at [896, 12] on icon "Previous" at bounding box center [895, 14] width 6 height 10
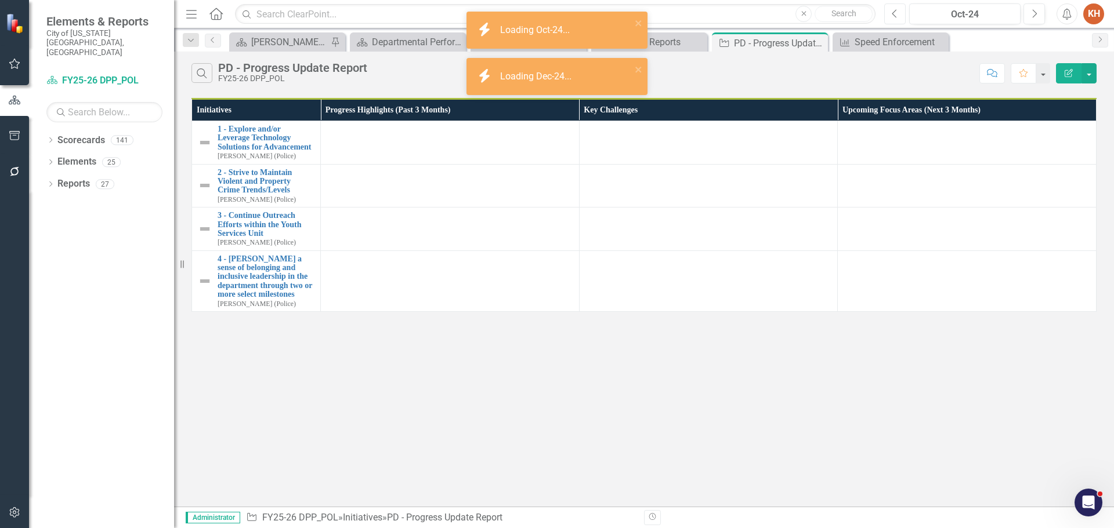
click at [896, 12] on icon "Previous" at bounding box center [895, 14] width 6 height 10
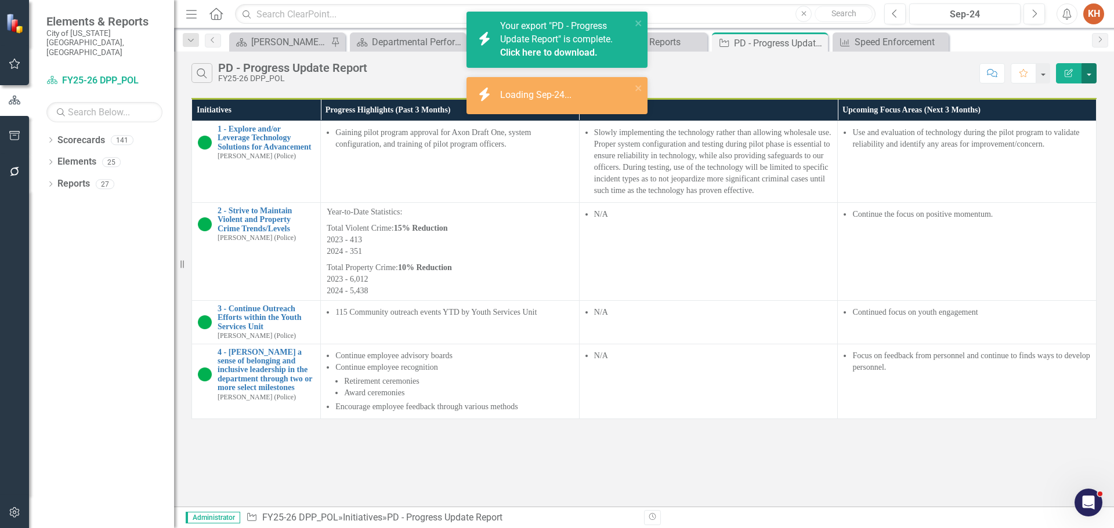
click at [1090, 76] on button "button" at bounding box center [1088, 73] width 15 height 20
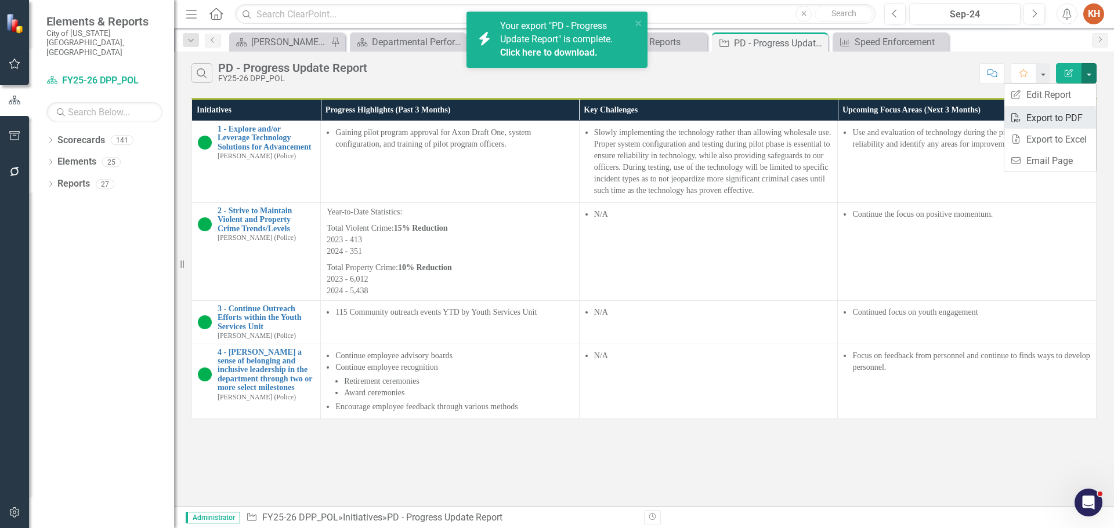
click at [1059, 121] on link "PDF Export to PDF" at bounding box center [1050, 117] width 92 height 21
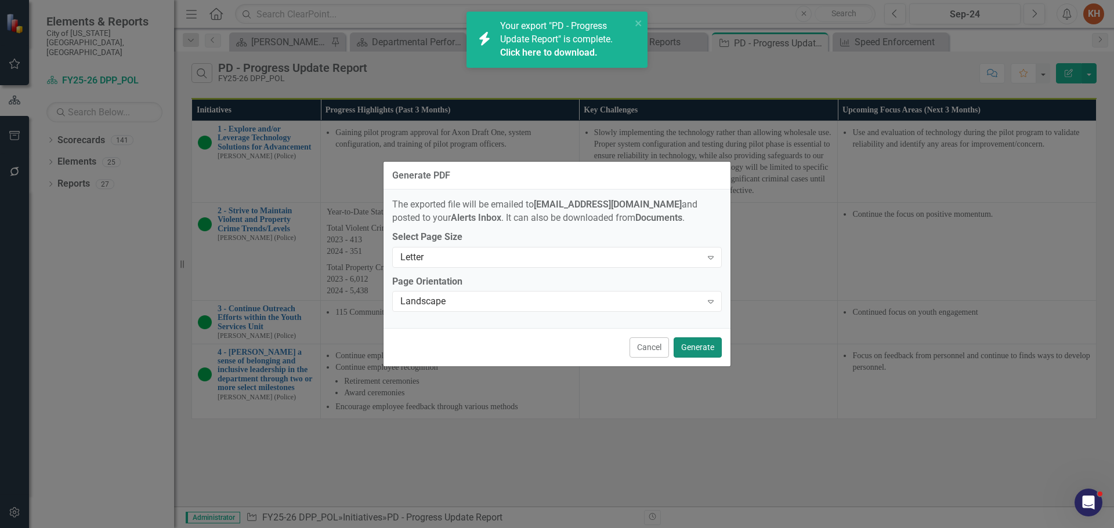
click at [698, 346] on button "Generate" at bounding box center [698, 348] width 48 height 20
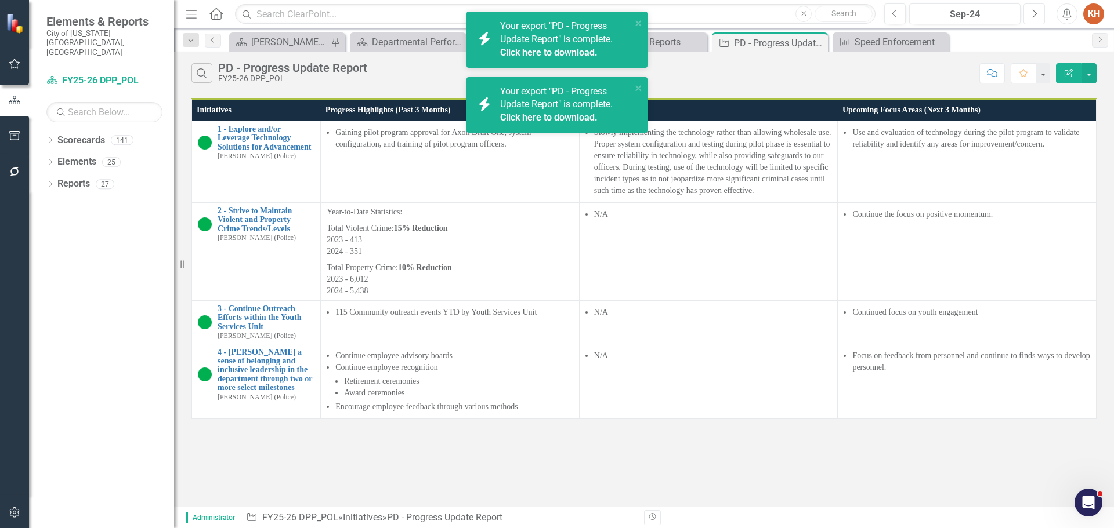
click at [1033, 16] on icon "Next" at bounding box center [1034, 14] width 6 height 10
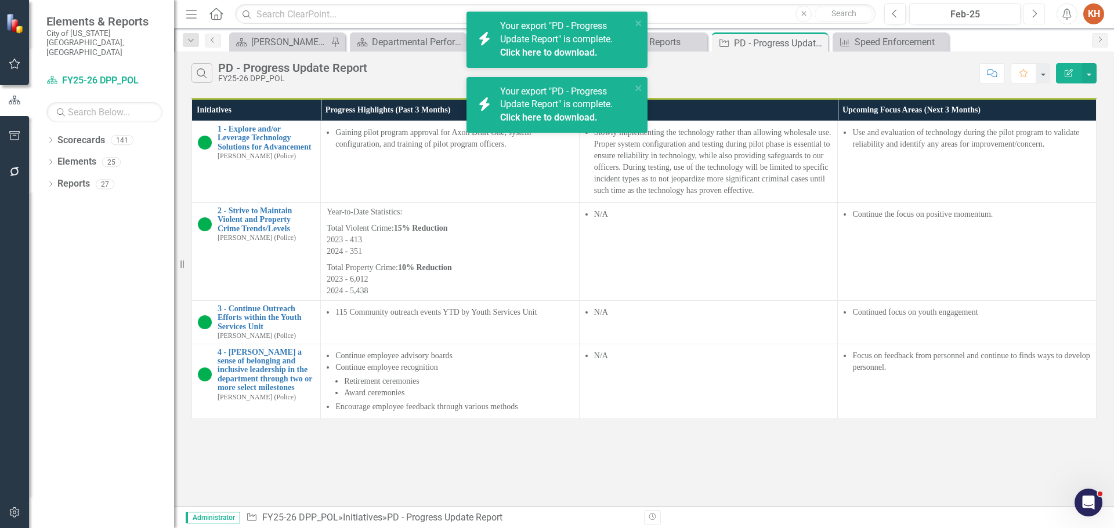
click at [1033, 16] on icon "Next" at bounding box center [1034, 14] width 6 height 10
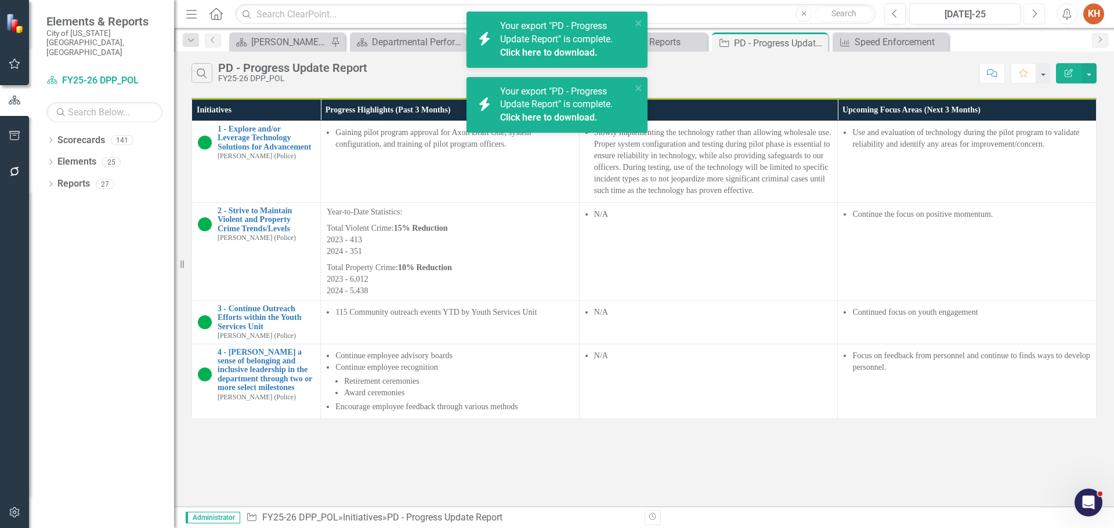
click at [1033, 16] on icon "Next" at bounding box center [1034, 14] width 6 height 10
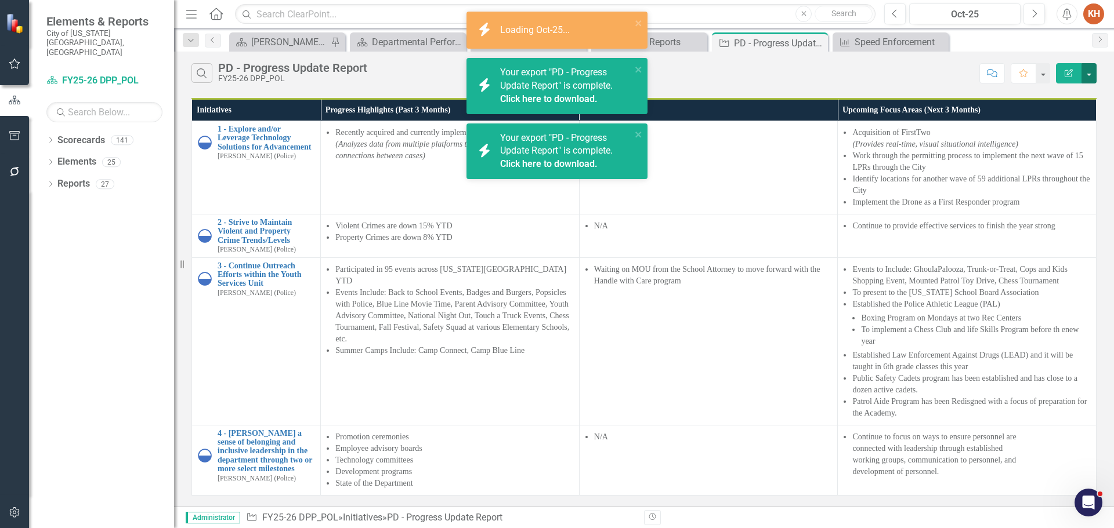
click at [1092, 72] on button "button" at bounding box center [1088, 73] width 15 height 20
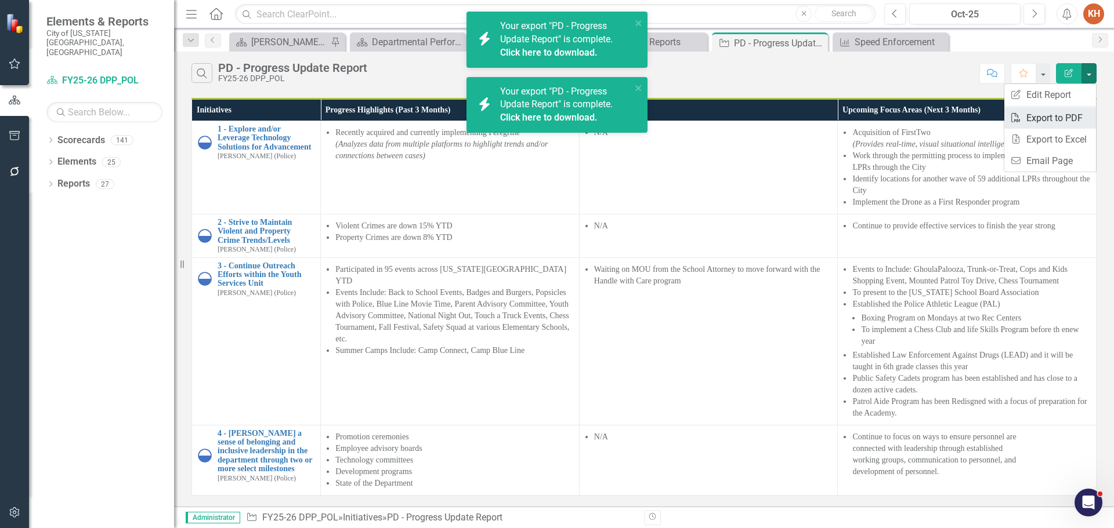
click at [1058, 118] on link "PDF Export to PDF" at bounding box center [1050, 117] width 92 height 21
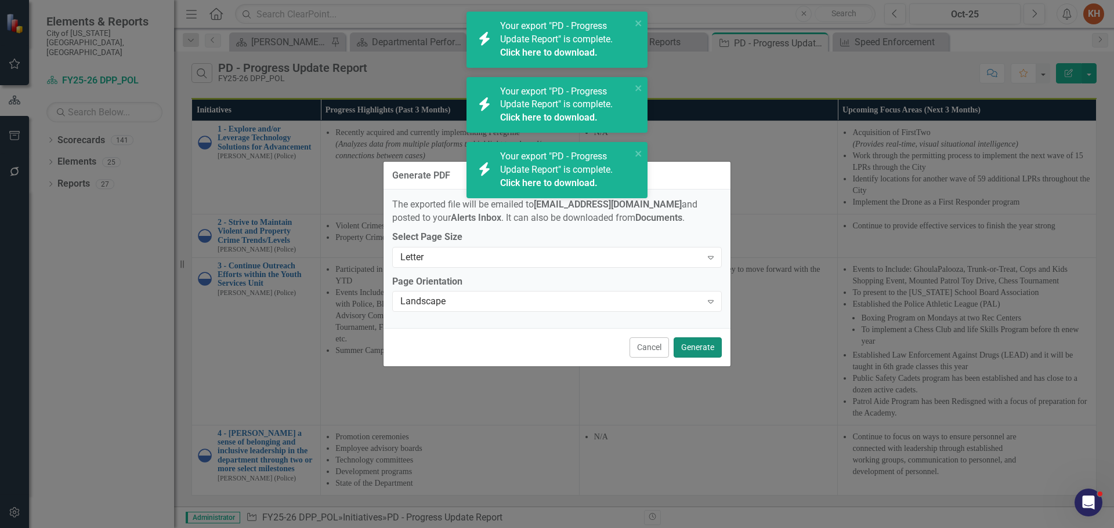
click at [692, 346] on button "Generate" at bounding box center [698, 348] width 48 height 20
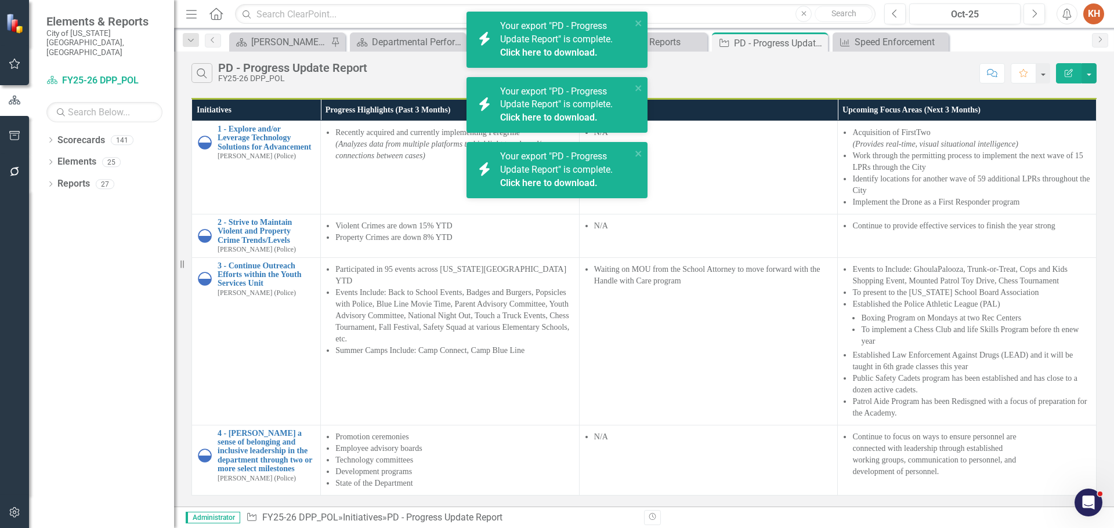
click at [1067, 11] on icon "button" at bounding box center [1067, 14] width 9 height 12
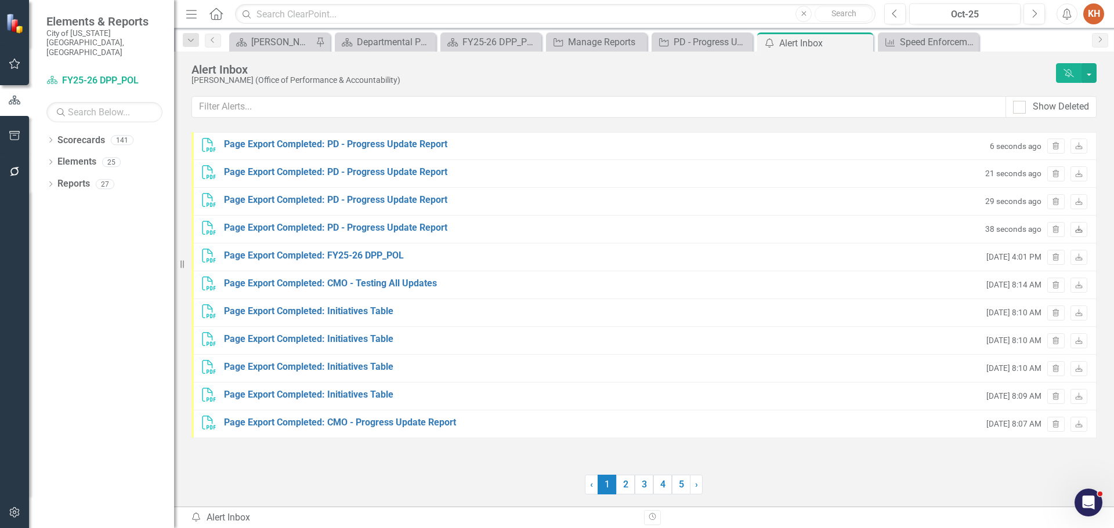
click at [1078, 226] on icon at bounding box center [1078, 229] width 7 height 7
click at [1079, 201] on icon "Download" at bounding box center [1078, 202] width 9 height 7
click at [1077, 175] on icon "Download" at bounding box center [1078, 174] width 9 height 7
click at [1081, 146] on icon "Download" at bounding box center [1078, 146] width 9 height 7
